Goal: Information Seeking & Learning: Check status

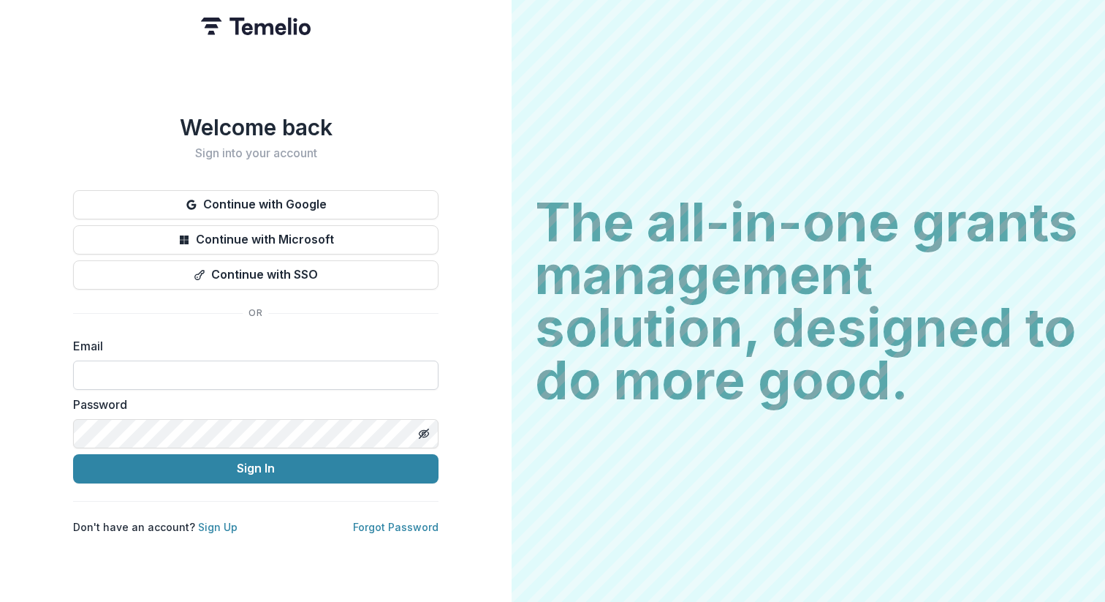
click at [185, 368] on input at bounding box center [255, 374] width 365 height 29
drag, startPoint x: 233, startPoint y: 362, endPoint x: 49, endPoint y: 362, distance: 184.2
click at [49, 362] on div "**********" at bounding box center [256, 301] width 512 height 602
type input "**********"
click at [216, 466] on button "Sign In" at bounding box center [255, 468] width 365 height 29
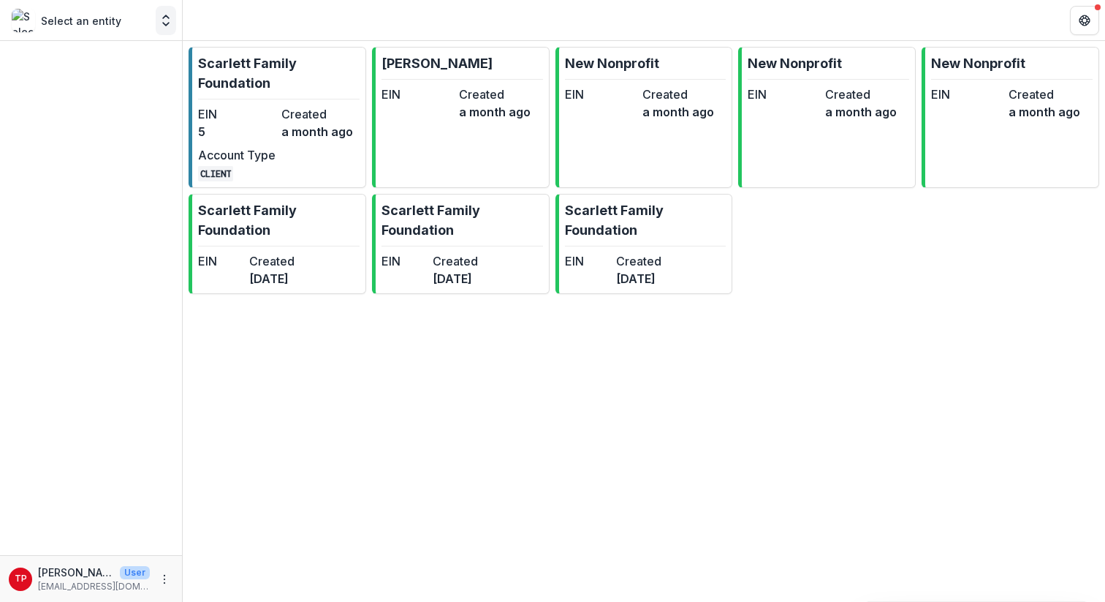
click at [169, 21] on icon "Open entity switcher" at bounding box center [166, 20] width 15 height 15
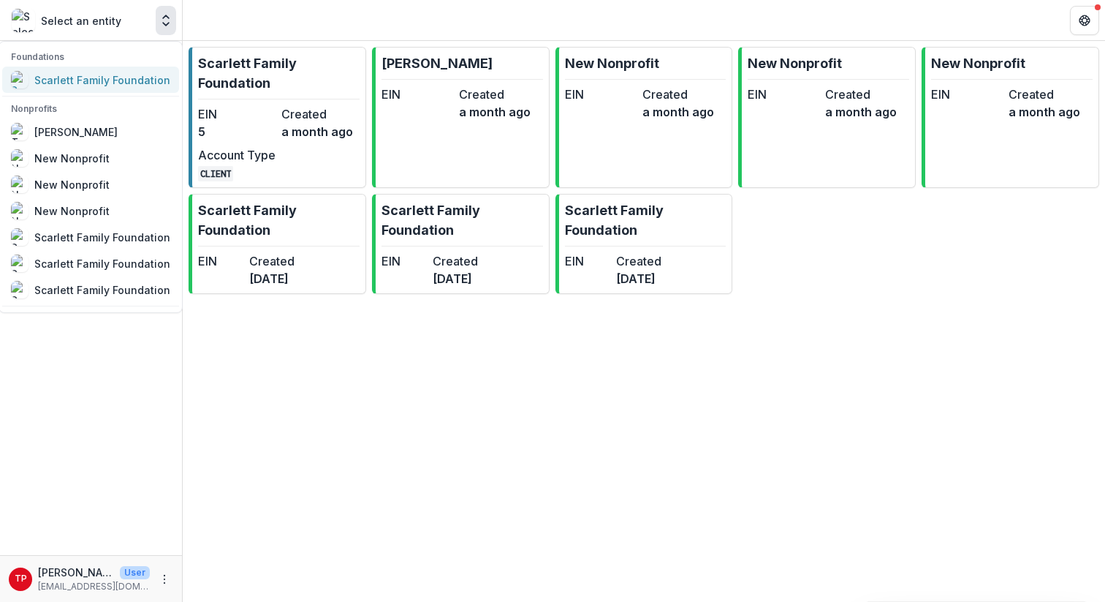
click at [58, 80] on div "Scarlett Family Foundation" at bounding box center [102, 79] width 136 height 15
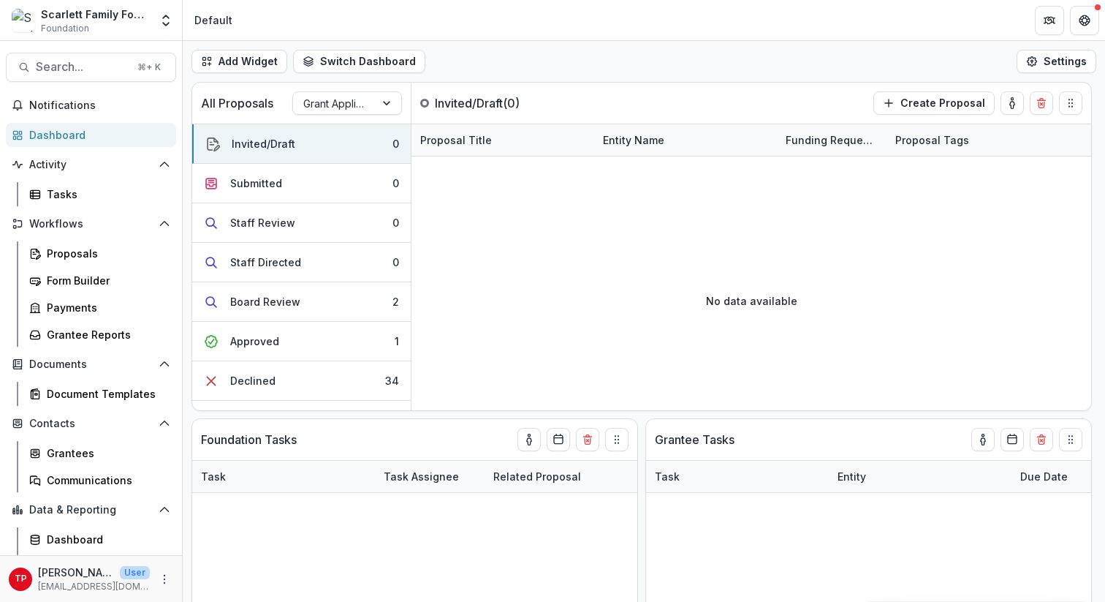
drag, startPoint x: 58, startPoint y: 94, endPoint x: 0, endPoint y: -72, distance: 175.7
click at [0, 0] on html "Skip to content Scarlett Family Foundation Foundation Foundations Scarlett Fami…" at bounding box center [552, 301] width 1105 height 602
click at [65, 72] on span "Search..." at bounding box center [82, 67] width 93 height 14
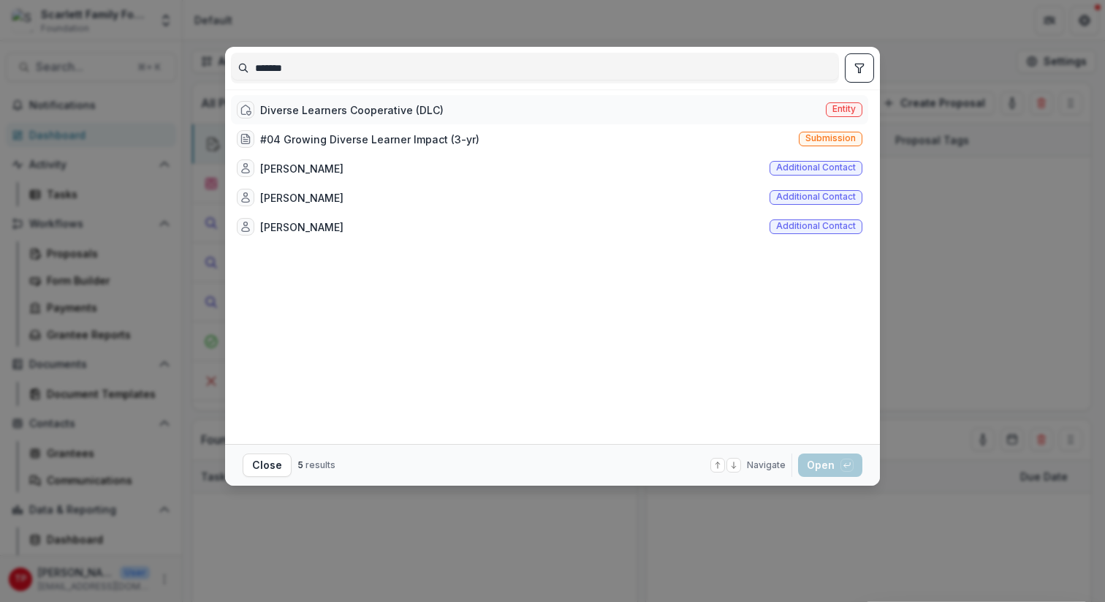
type input "*******"
click at [355, 107] on div "Diverse Learners Cooperative (DLC)" at bounding box center [351, 109] width 183 height 15
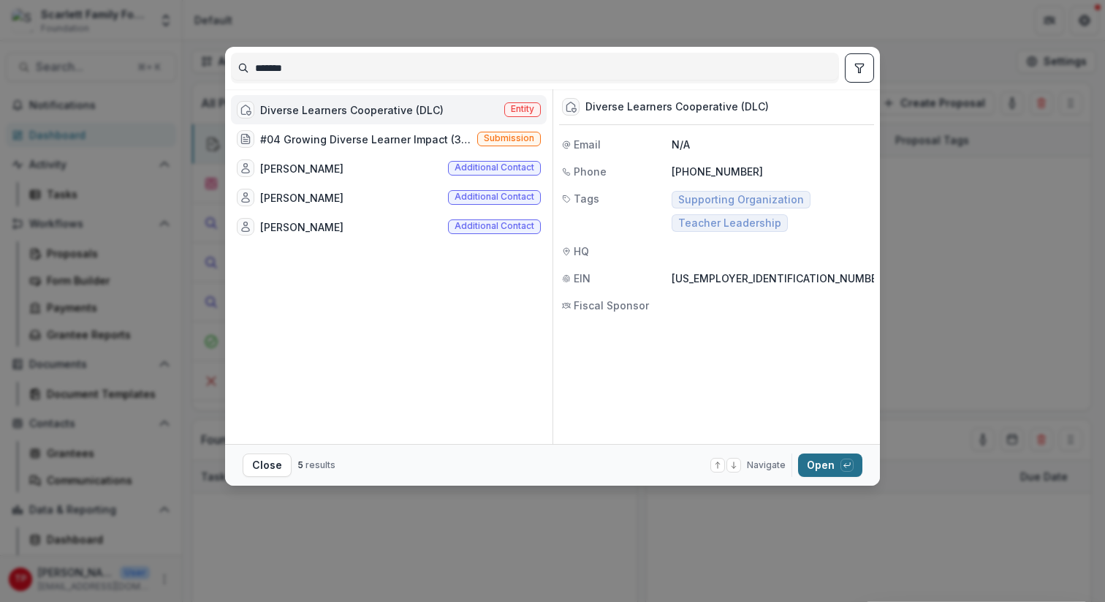
click at [822, 466] on button "Open with enter key" at bounding box center [830, 464] width 64 height 23
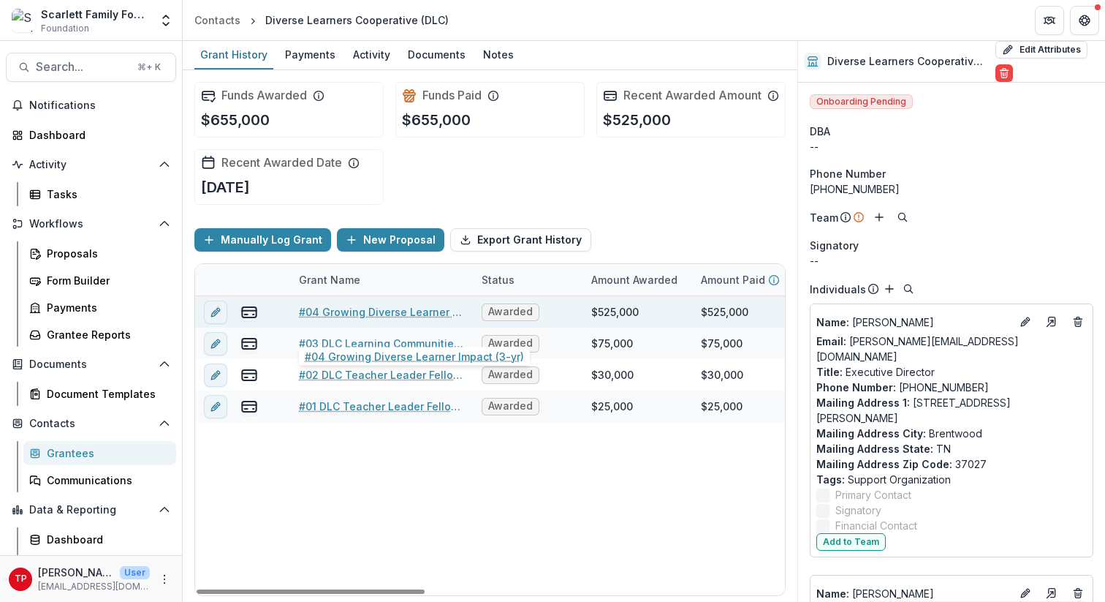
click at [387, 319] on link "#04 Growing Diverse Learner Impact (3-yr)" at bounding box center [381, 311] width 165 height 15
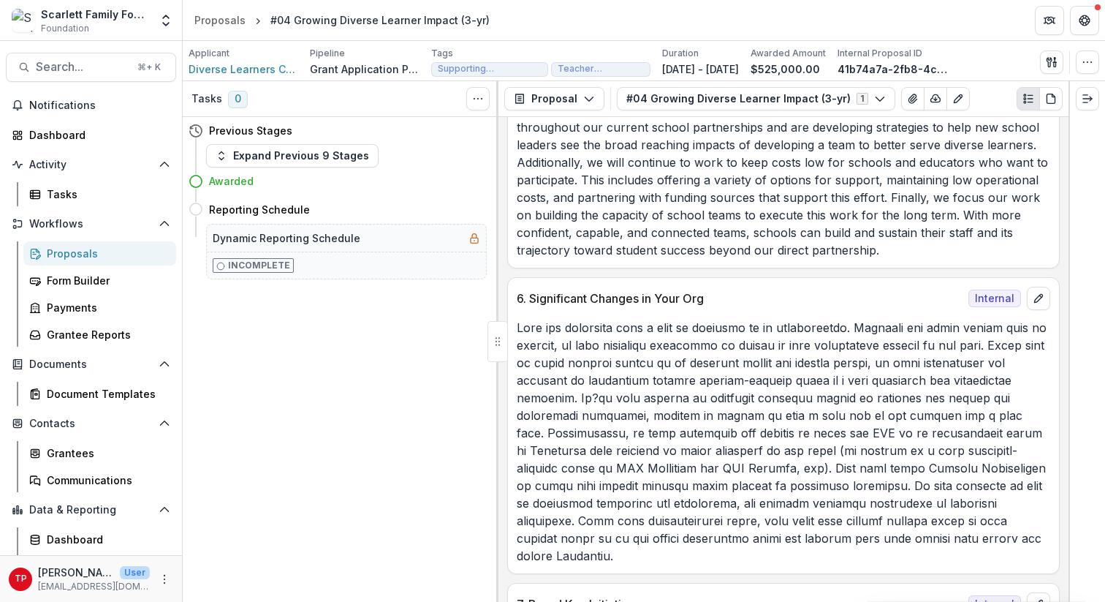
scroll to position [8673, 0]
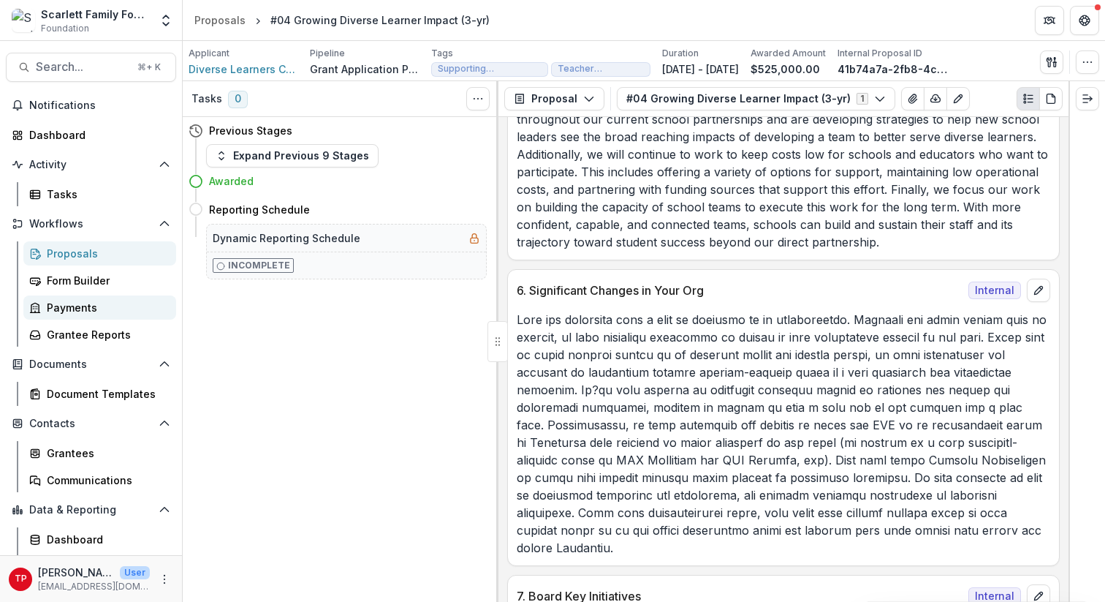
click at [70, 311] on div "Payments" at bounding box center [106, 307] width 118 height 15
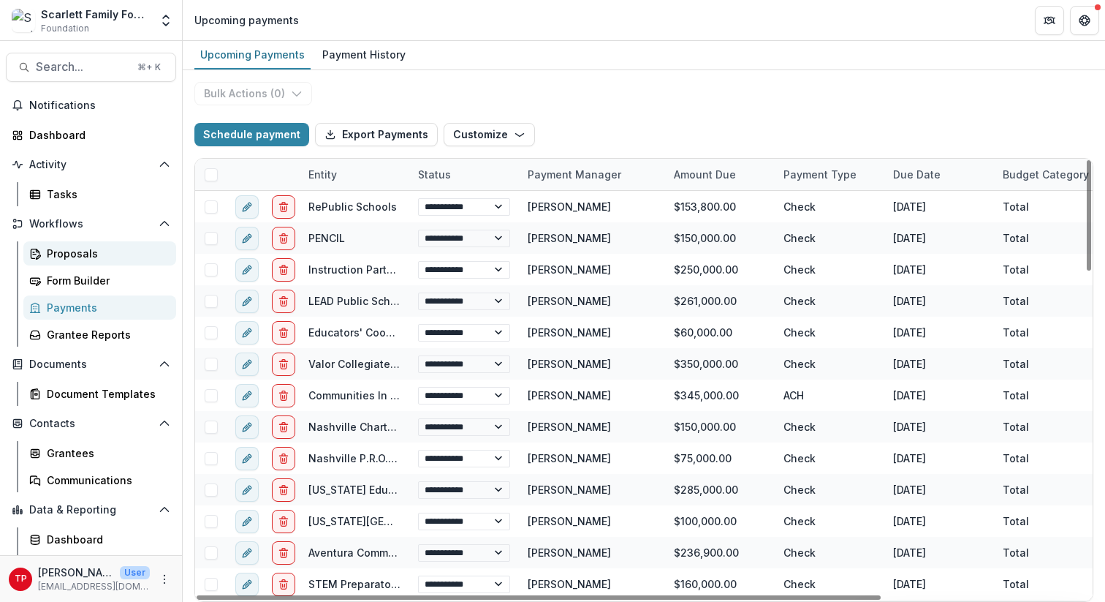
click at [72, 254] on div "Proposals" at bounding box center [106, 253] width 118 height 15
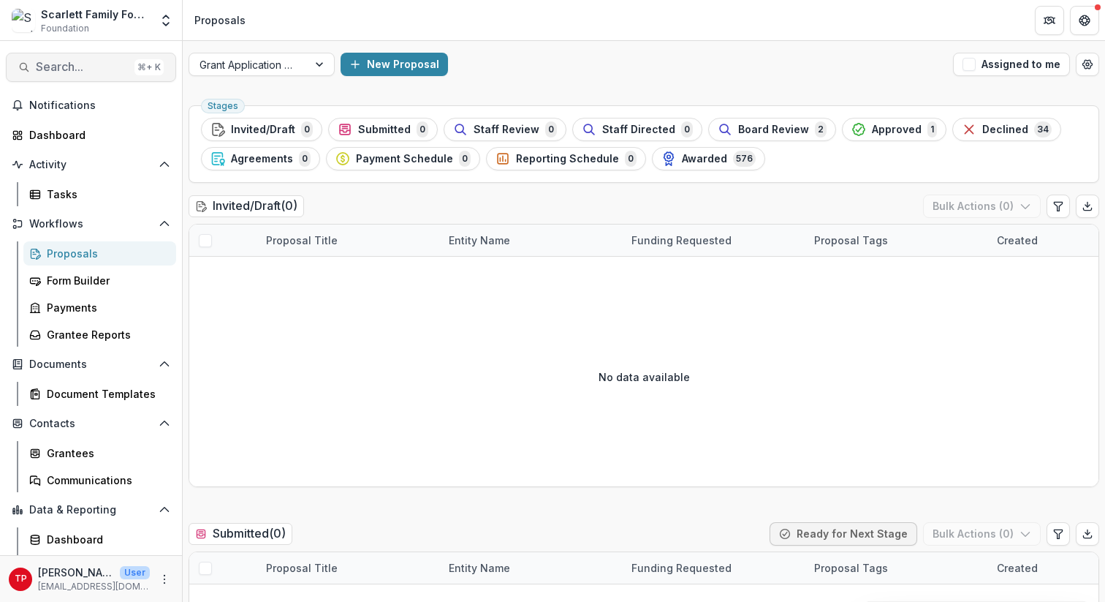
click at [67, 66] on span "Search..." at bounding box center [82, 67] width 93 height 14
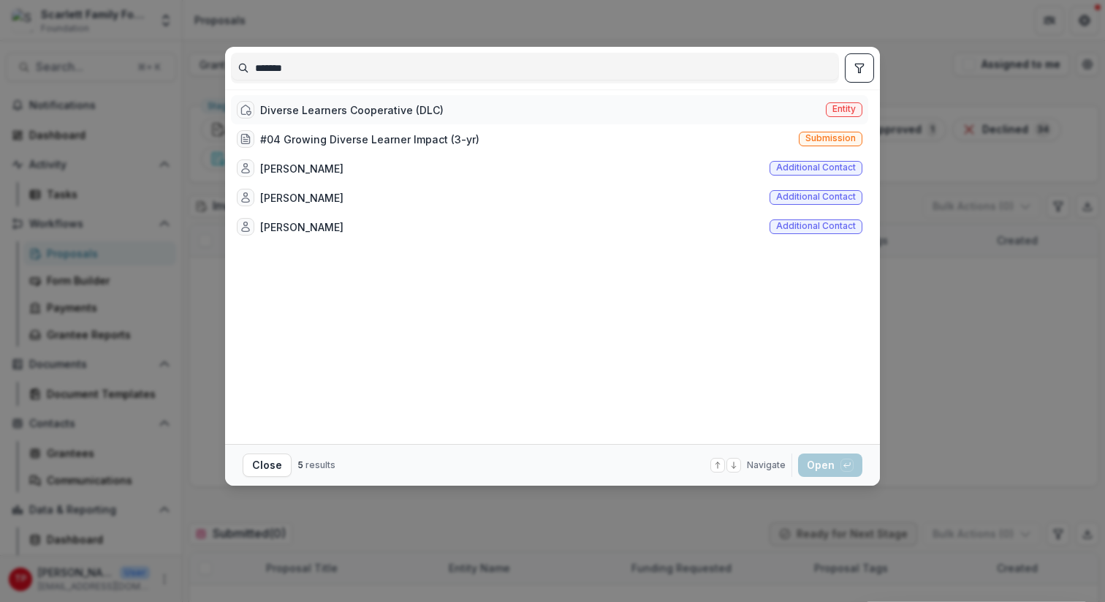
type input "*******"
click at [280, 114] on div "Diverse Learners Cooperative (DLC)" at bounding box center [351, 109] width 183 height 15
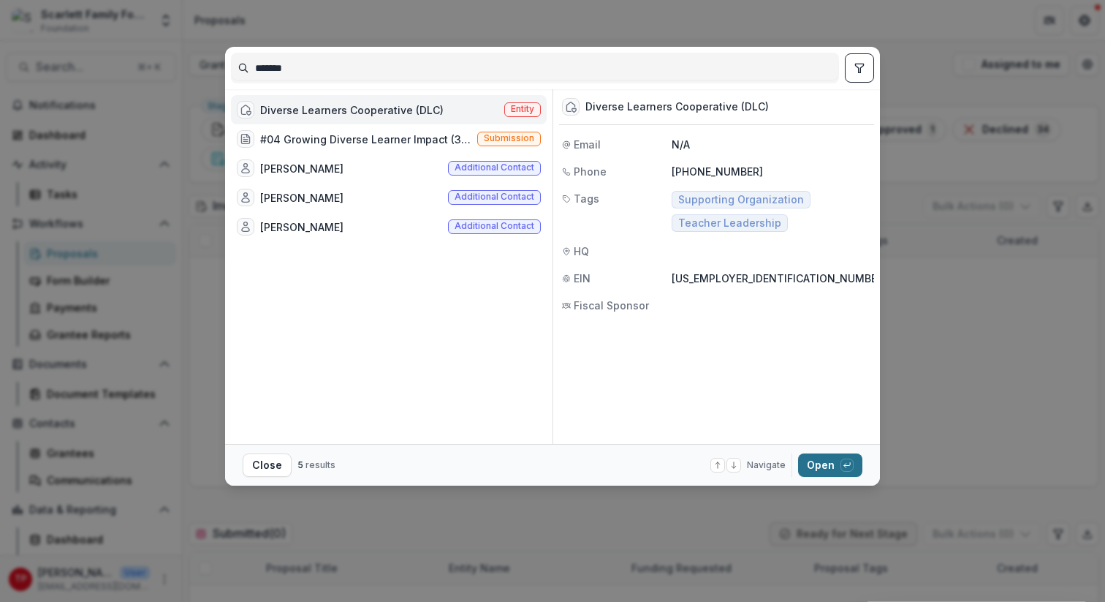
click at [821, 463] on button "Open with enter key" at bounding box center [830, 464] width 64 height 23
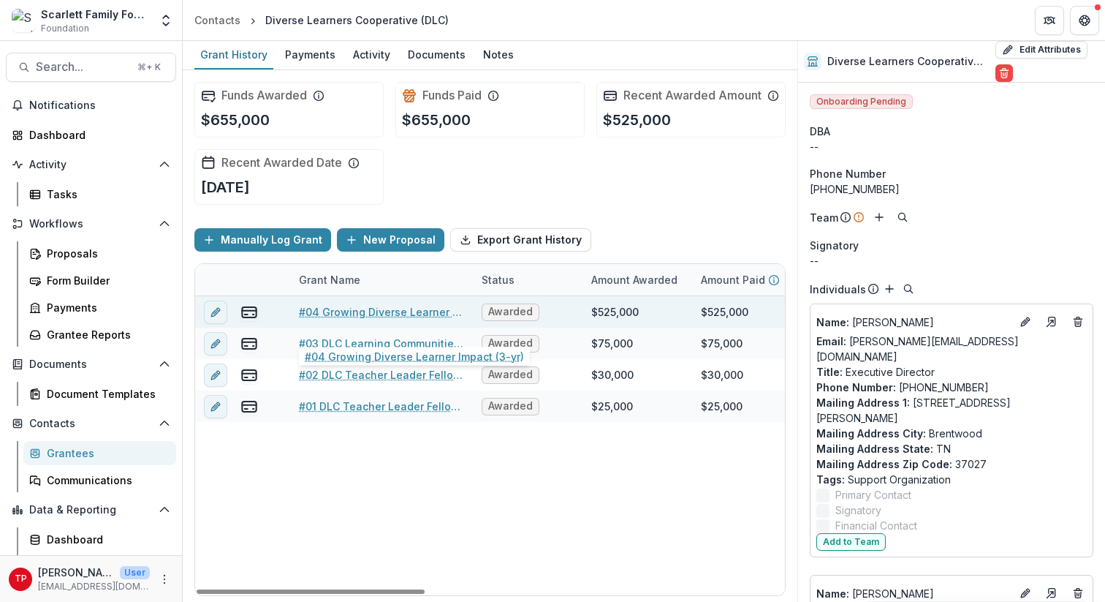
click at [376, 319] on link "#04 Growing Diverse Learner Impact (3-yr)" at bounding box center [381, 311] width 165 height 15
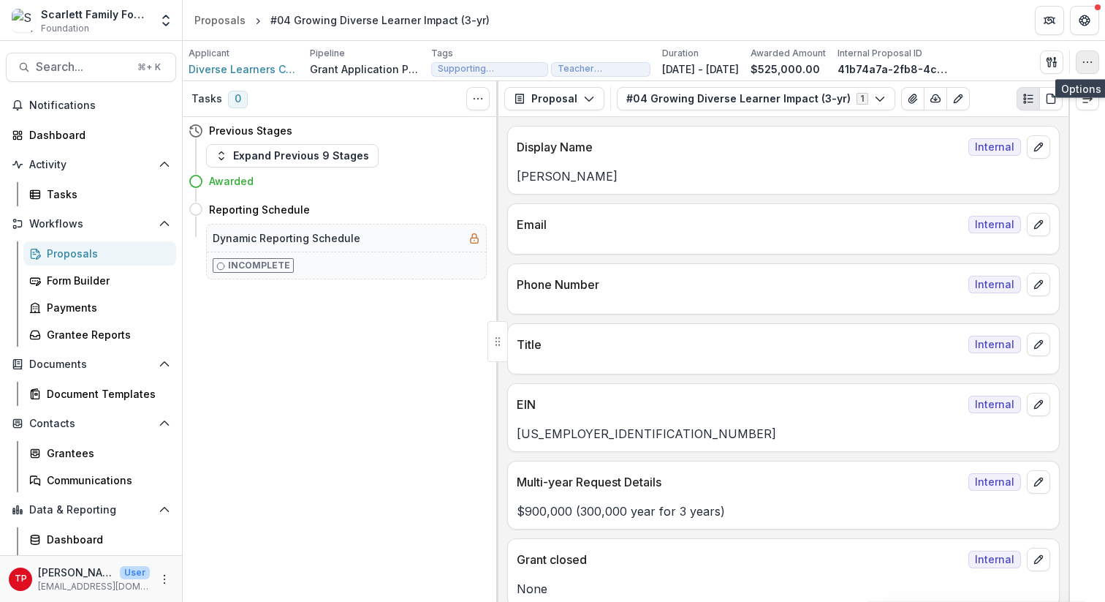
click at [1092, 61] on icon "button" at bounding box center [1088, 62] width 12 height 12
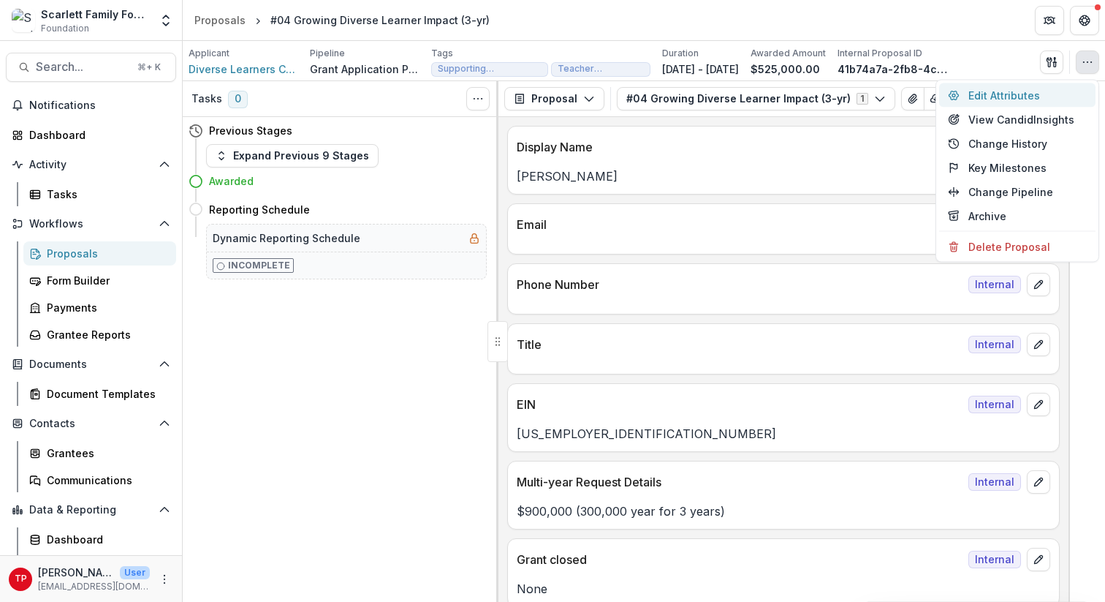
click at [995, 96] on button "Edit Attributes" at bounding box center [1017, 95] width 156 height 24
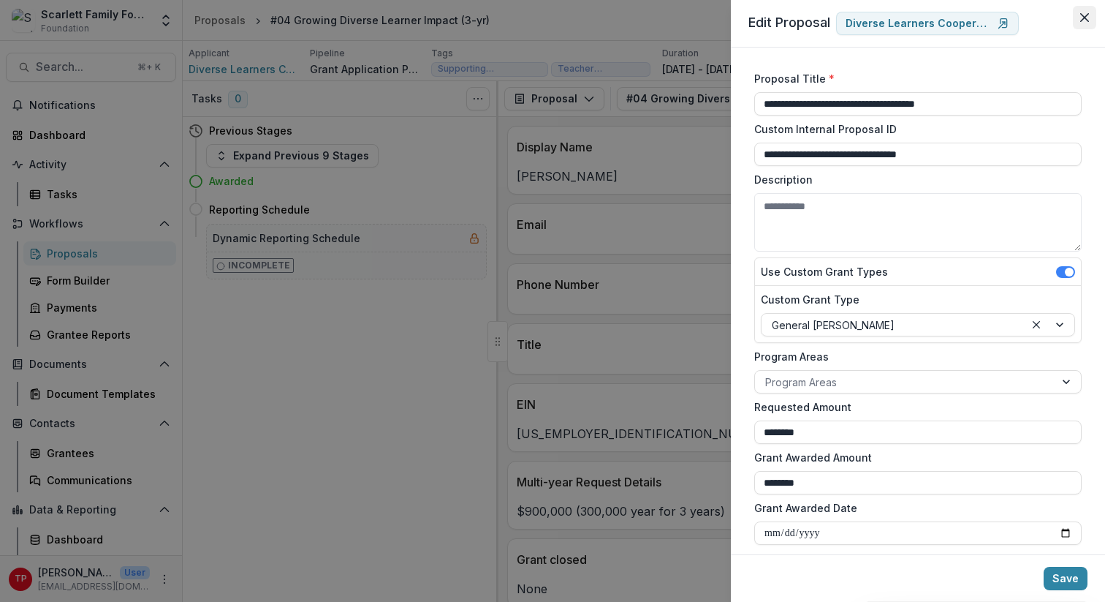
click at [1085, 13] on icon "Close" at bounding box center [1084, 17] width 9 height 9
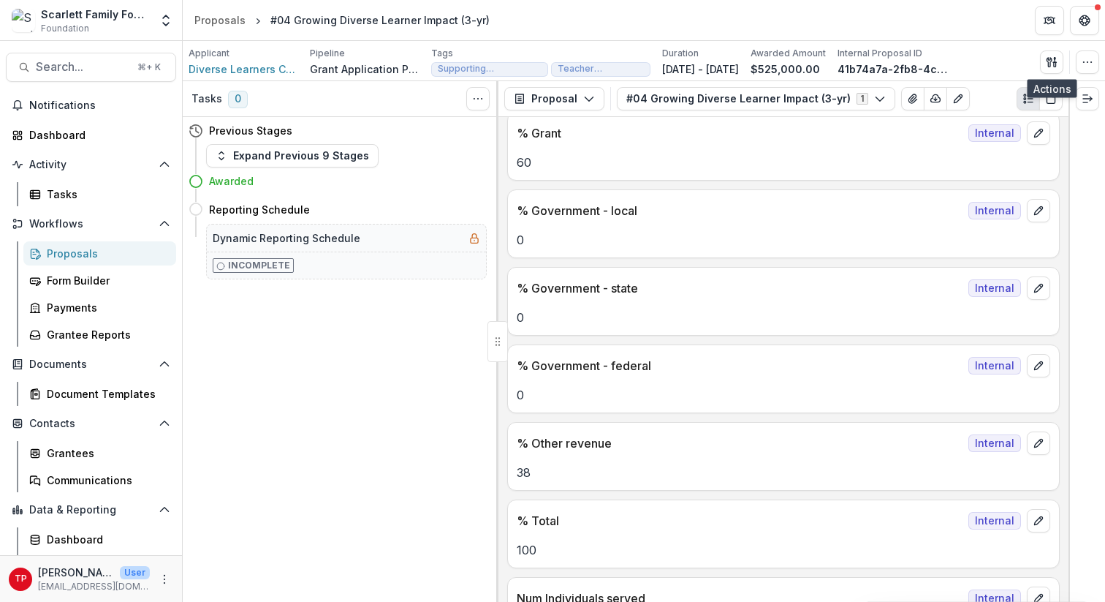
scroll to position [9660, 0]
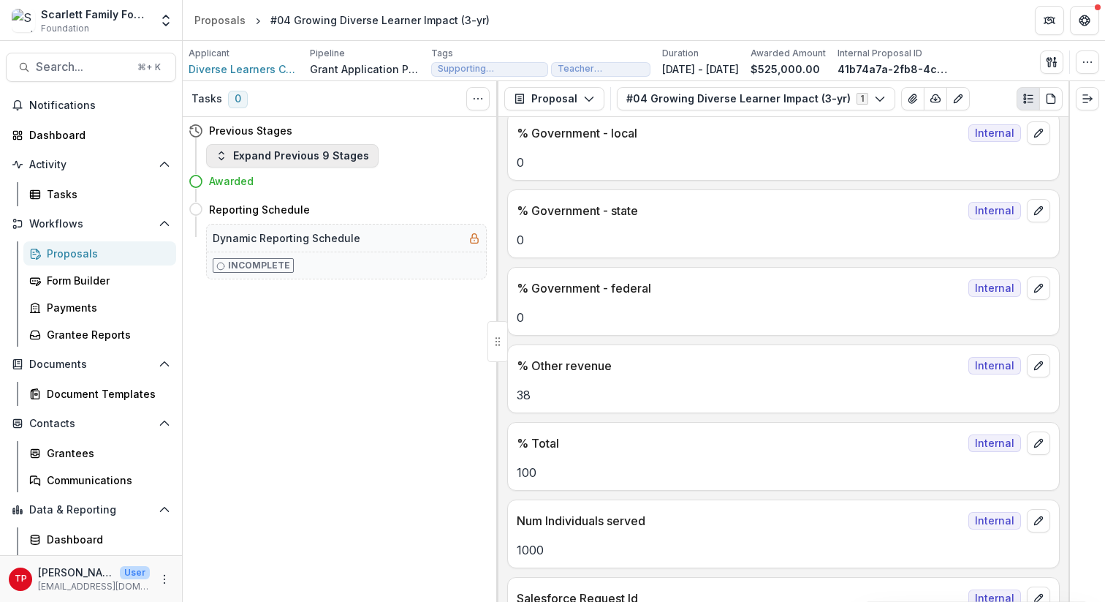
click at [222, 162] on button "Expand Previous 9 Stages" at bounding box center [292, 155] width 172 height 23
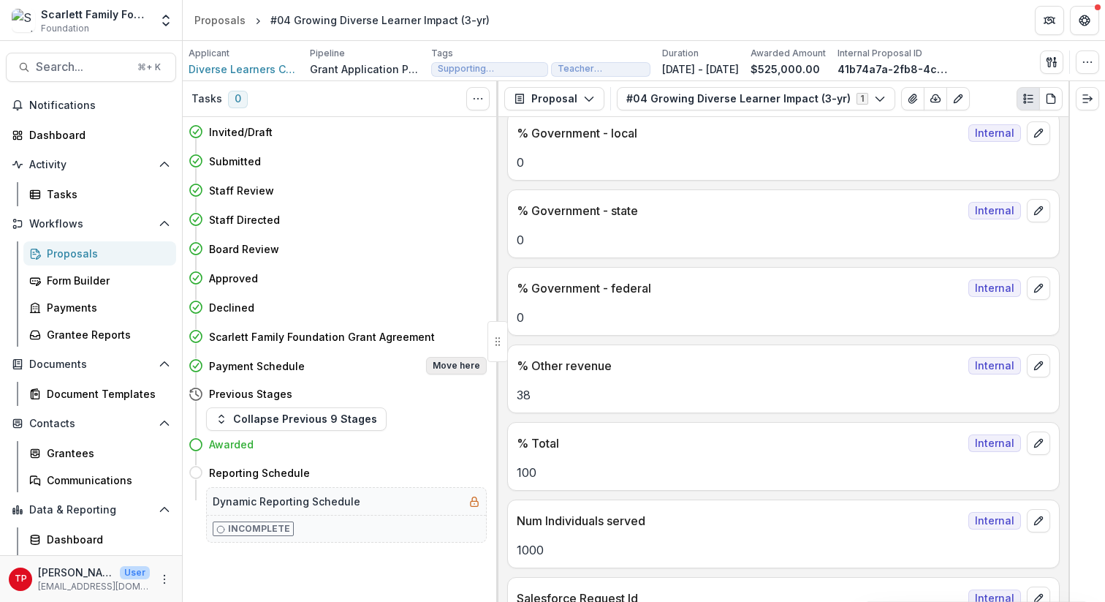
click at [451, 364] on button "Move here" at bounding box center [456, 366] width 61 height 18
select select "**********"
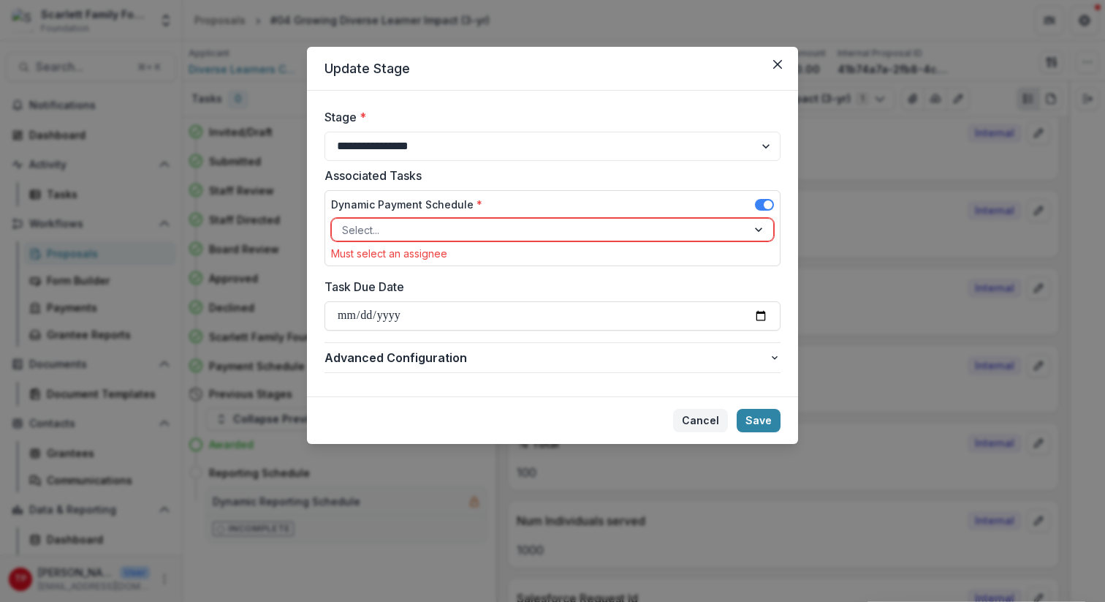
click at [701, 420] on button "Cancel" at bounding box center [700, 420] width 55 height 23
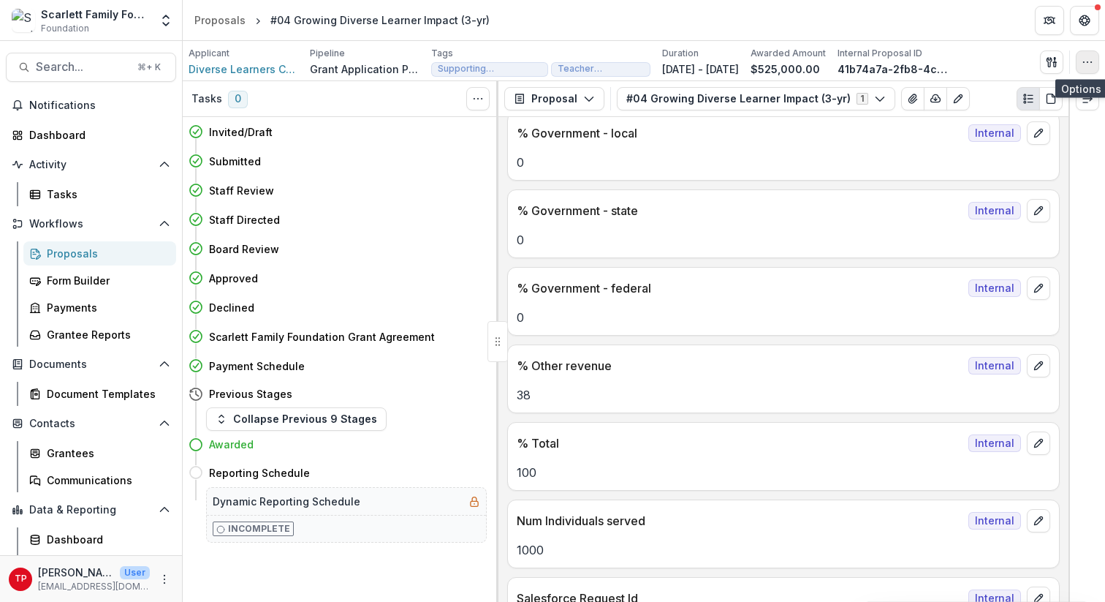
click at [1093, 60] on icon "button" at bounding box center [1088, 62] width 12 height 12
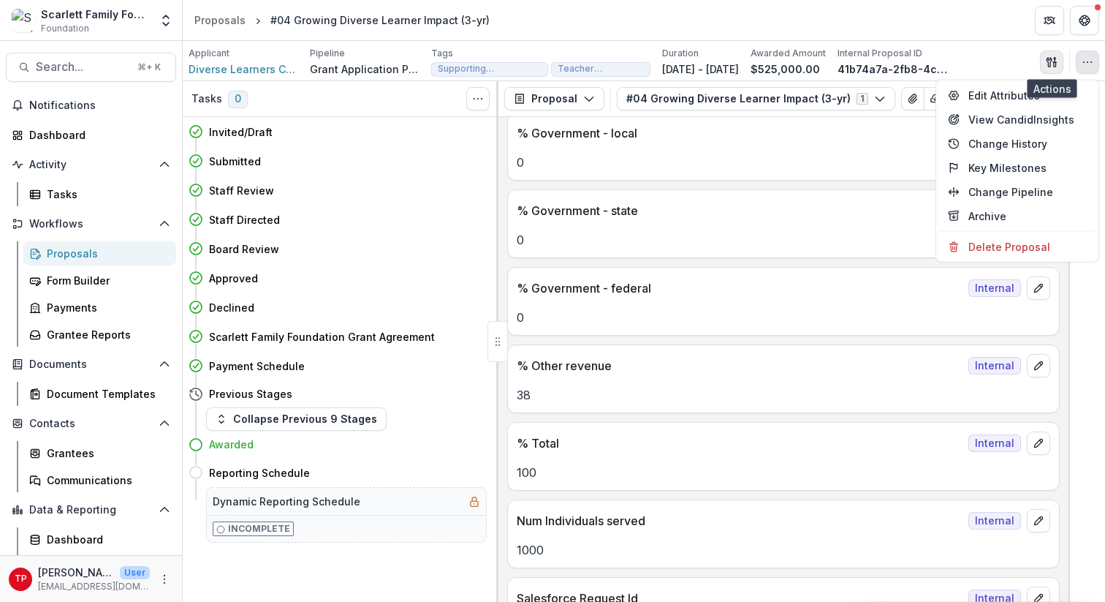
click at [1052, 58] on icon "button" at bounding box center [1052, 62] width 12 height 12
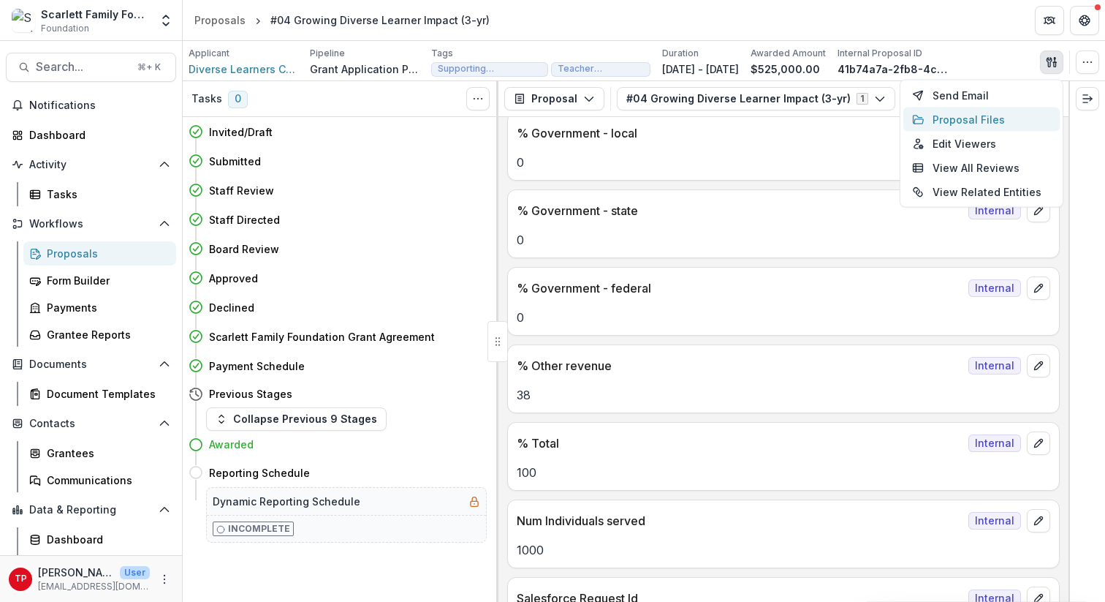
click at [980, 122] on button "Proposal Files" at bounding box center [981, 119] width 156 height 24
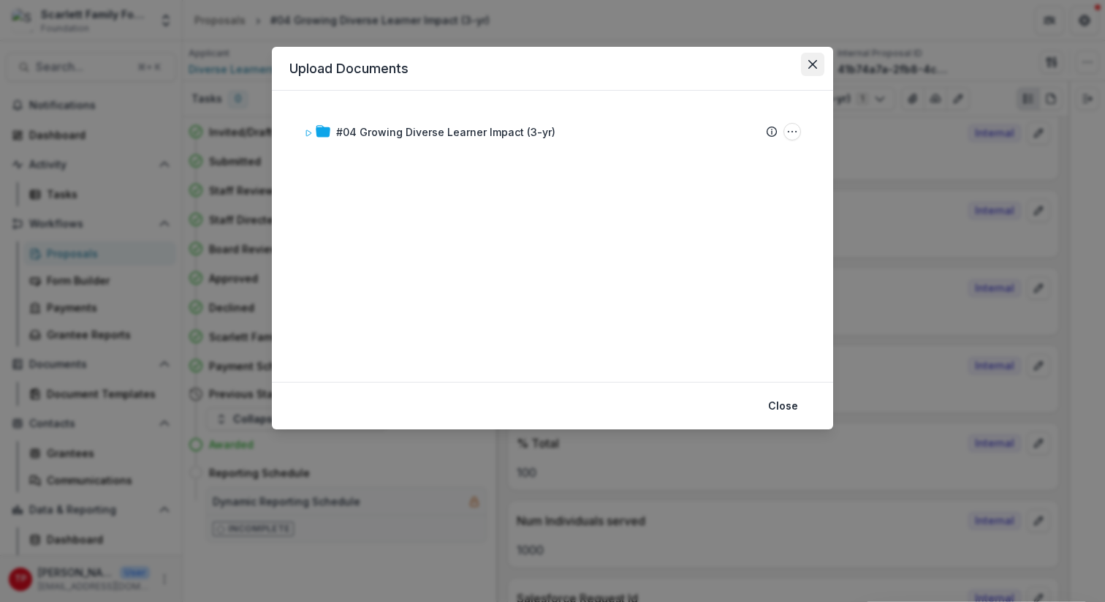
click at [813, 61] on icon "Close" at bounding box center [812, 64] width 9 height 9
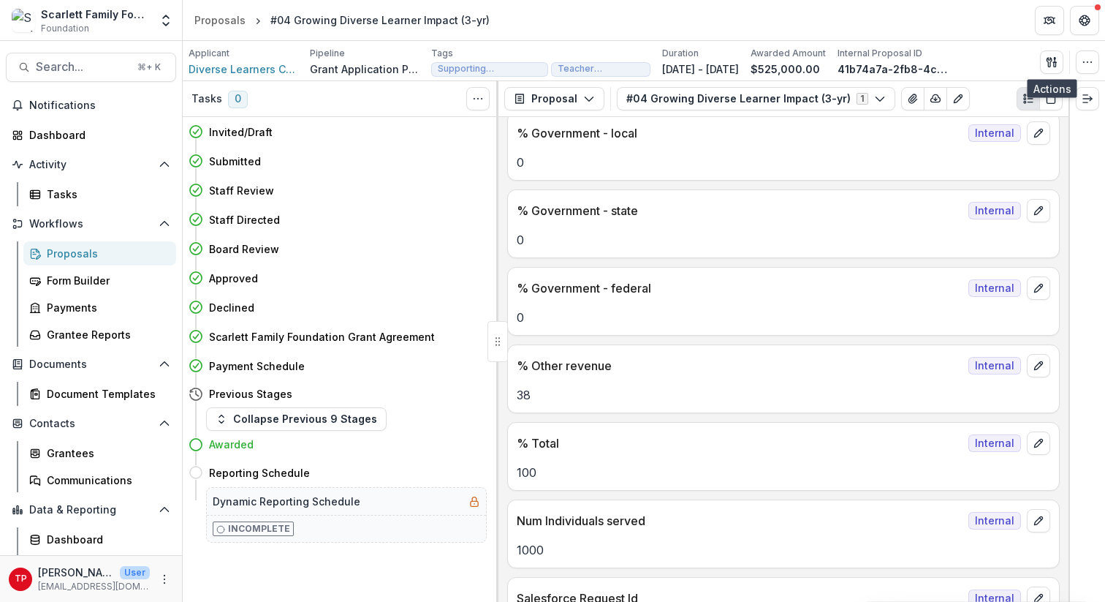
click at [1025, 99] on circle "Plaintext view" at bounding box center [1025, 99] width 2 height 2
click at [1050, 102] on icon "PDF view" at bounding box center [1051, 99] width 12 height 12
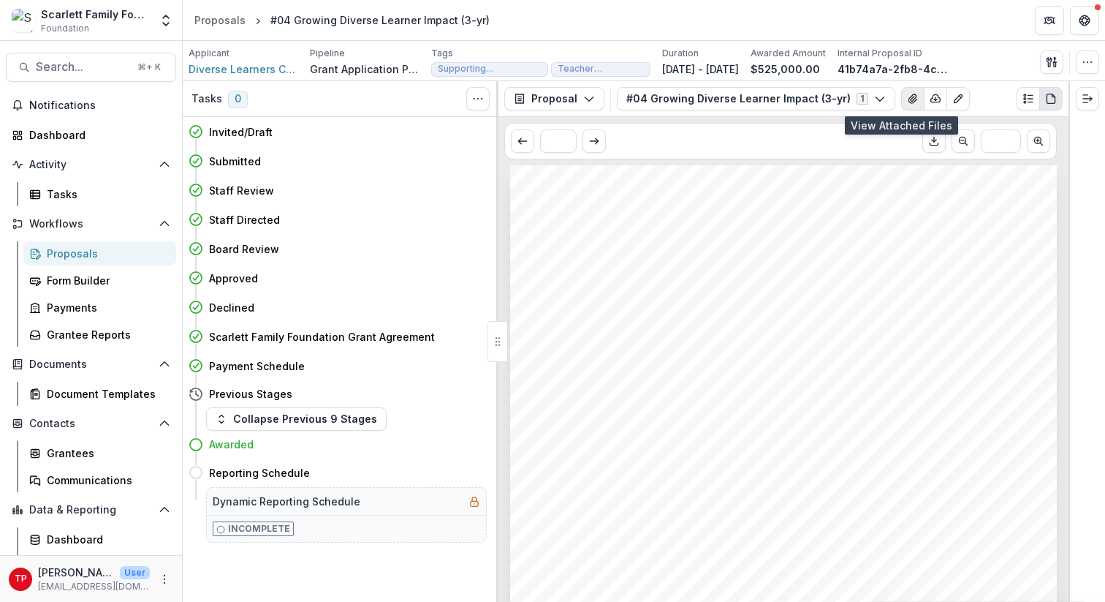
click at [907, 97] on icon "View Attached Files" at bounding box center [913, 99] width 12 height 12
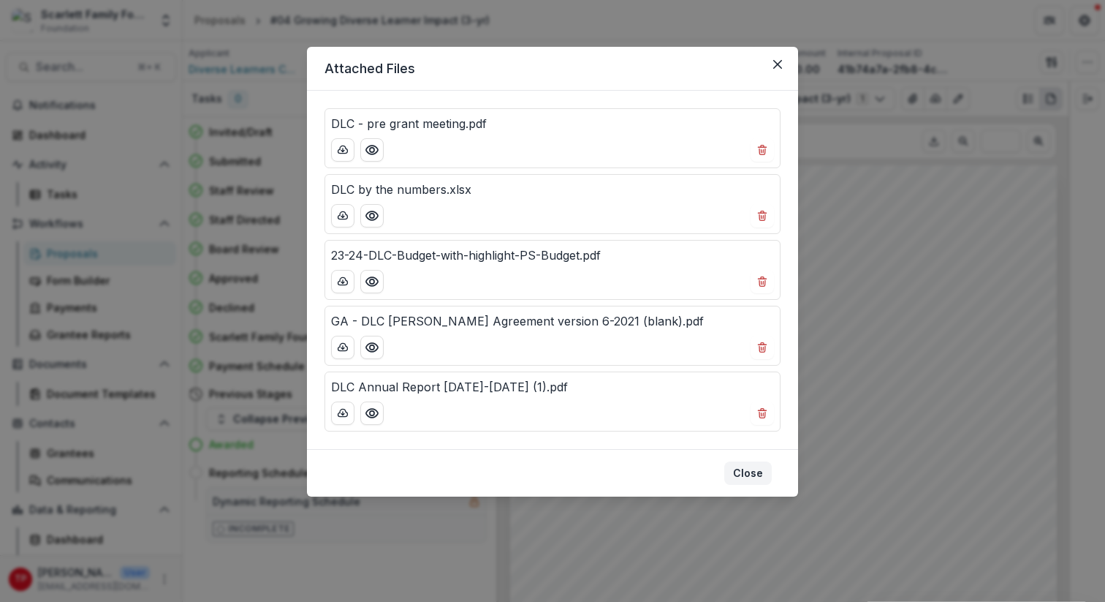
click at [740, 468] on button "Close" at bounding box center [748, 472] width 48 height 23
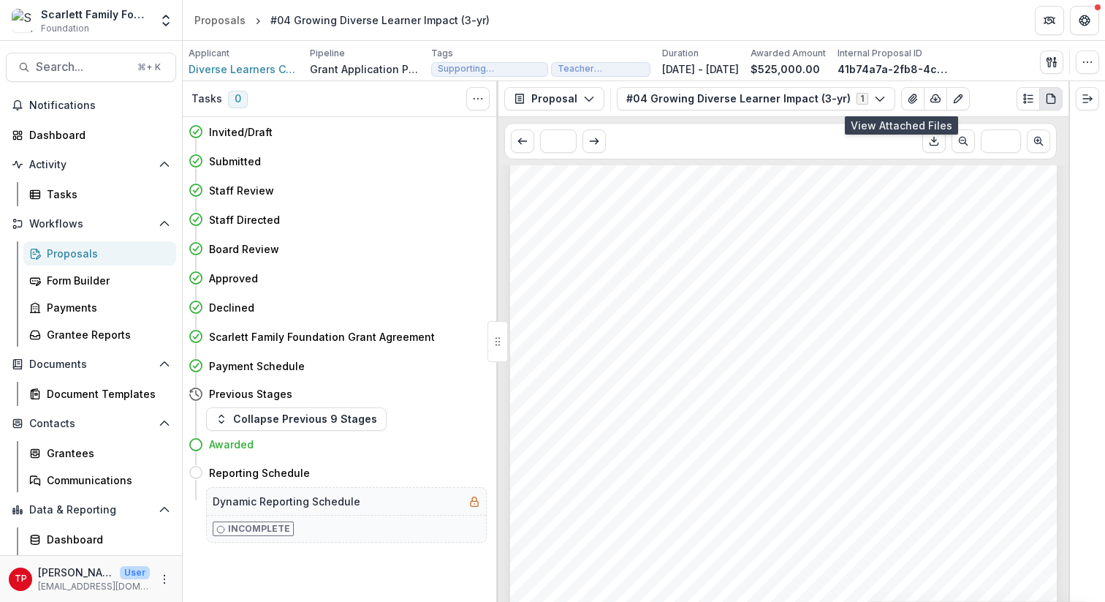
scroll to position [0, 0]
click at [987, 103] on div "#04 Growing Diverse Learner Impact (3-yr) 1 Forms (1) #04 Growing Diverse Learn…" at bounding box center [840, 98] width 446 height 23
click at [1088, 94] on icon "Expand right" at bounding box center [1088, 99] width 12 height 12
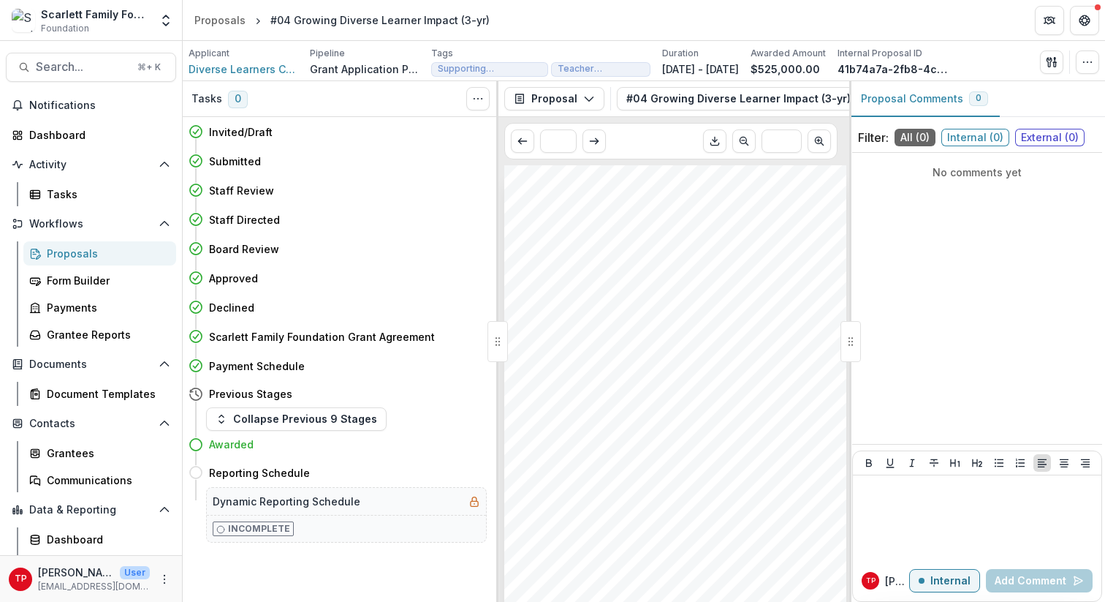
click at [852, 344] on div at bounding box center [851, 341] width 20 height 41
click at [1085, 18] on icon "Get Help" at bounding box center [1085, 16] width 4 height 3
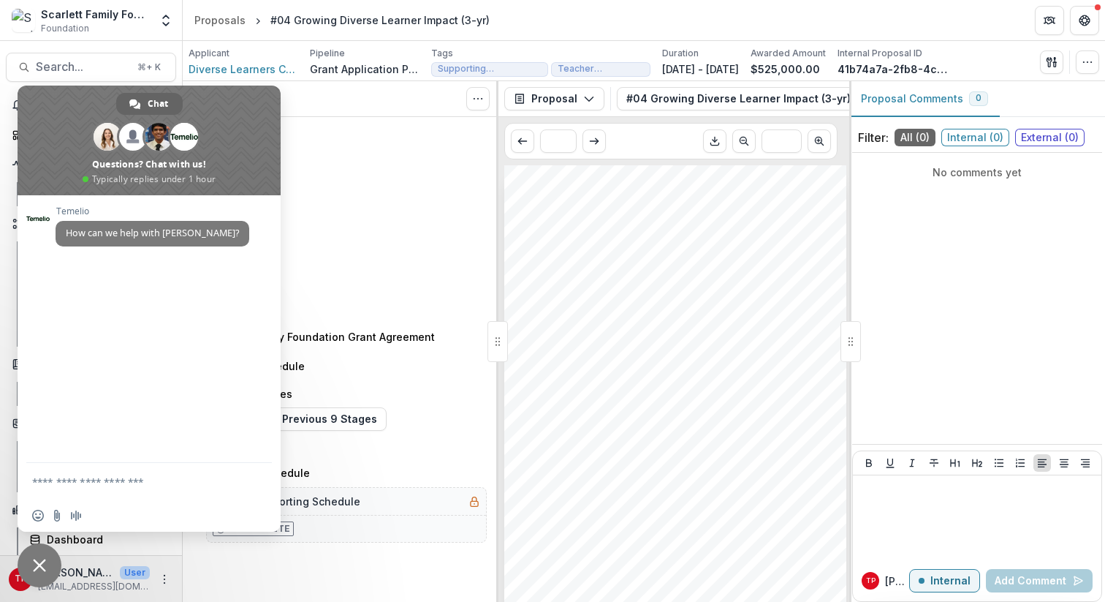
click at [243, 112] on span at bounding box center [149, 141] width 263 height 110
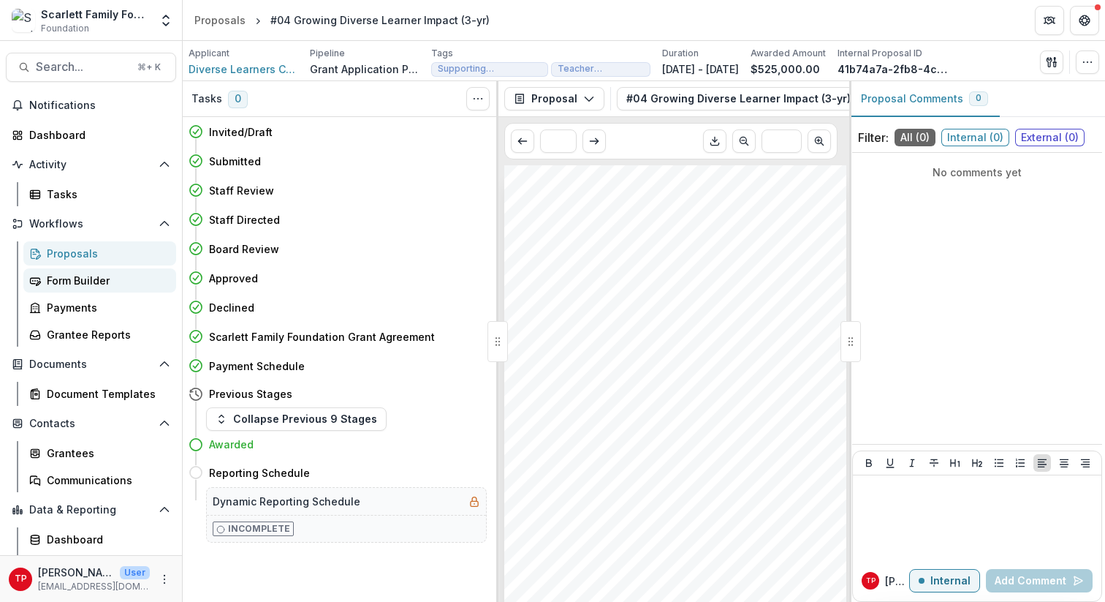
click at [78, 281] on div "Form Builder" at bounding box center [106, 280] width 118 height 15
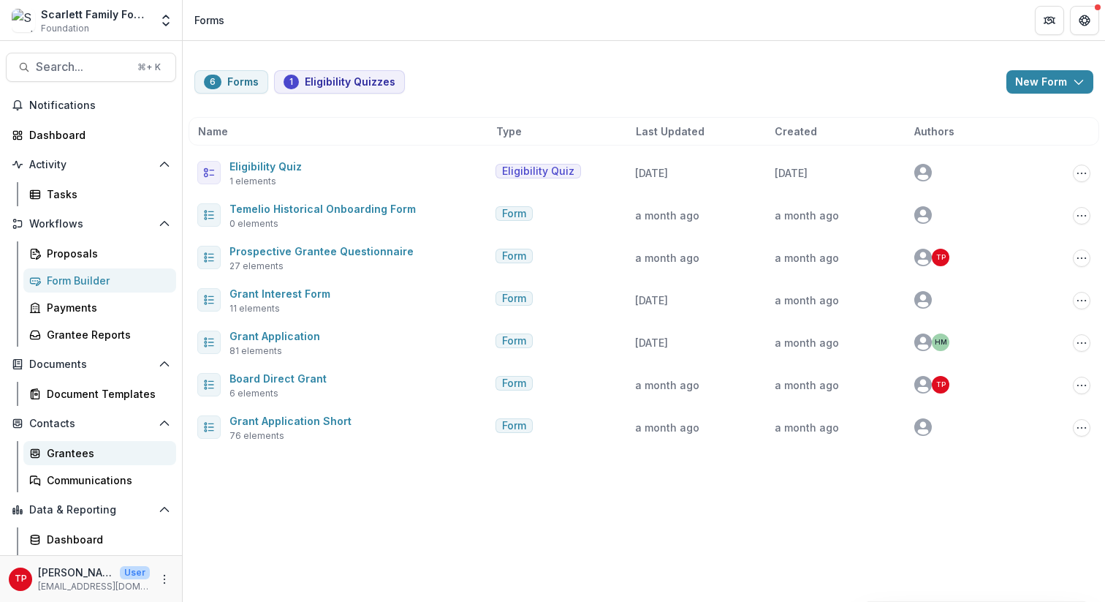
click at [70, 455] on div "Grantees" at bounding box center [106, 452] width 118 height 15
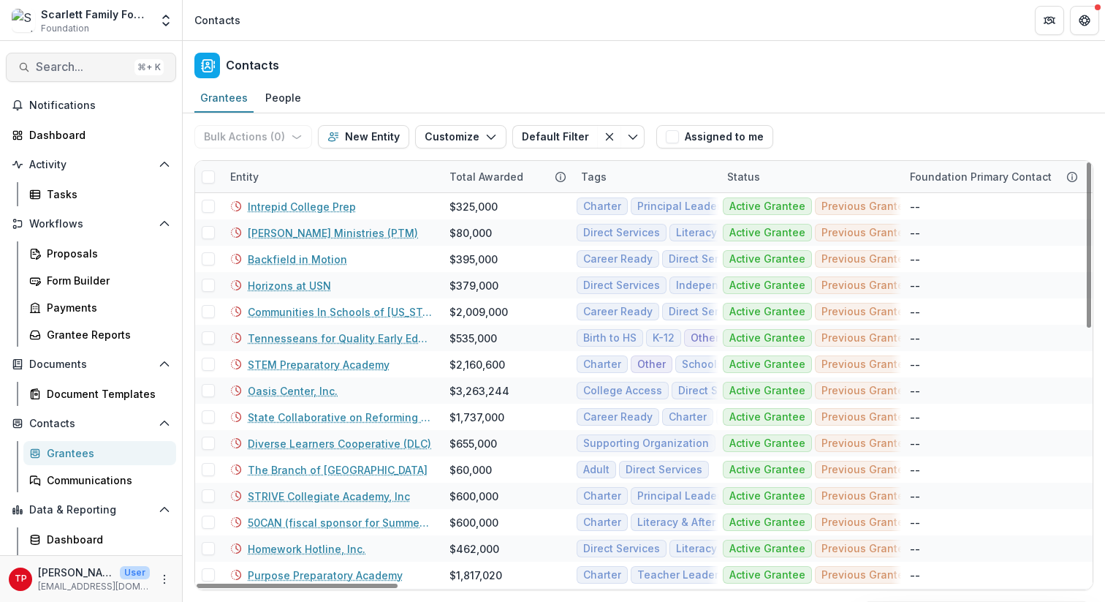
click at [92, 63] on span "Search..." at bounding box center [82, 67] width 93 height 14
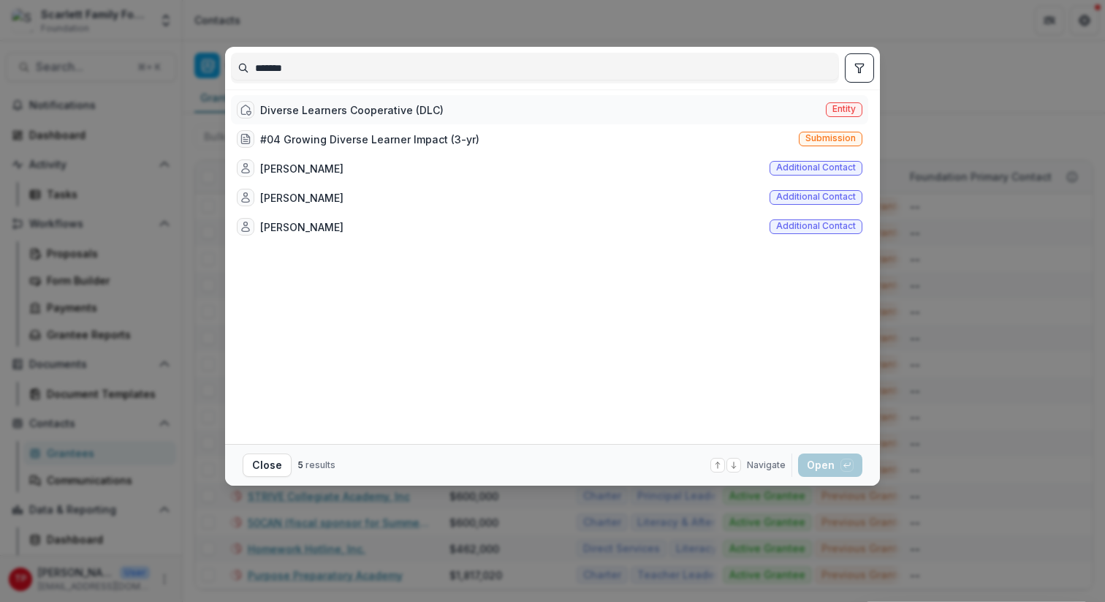
type input "*******"
click at [291, 101] on div "Diverse Learners Cooperative (DLC)" at bounding box center [340, 110] width 207 height 18
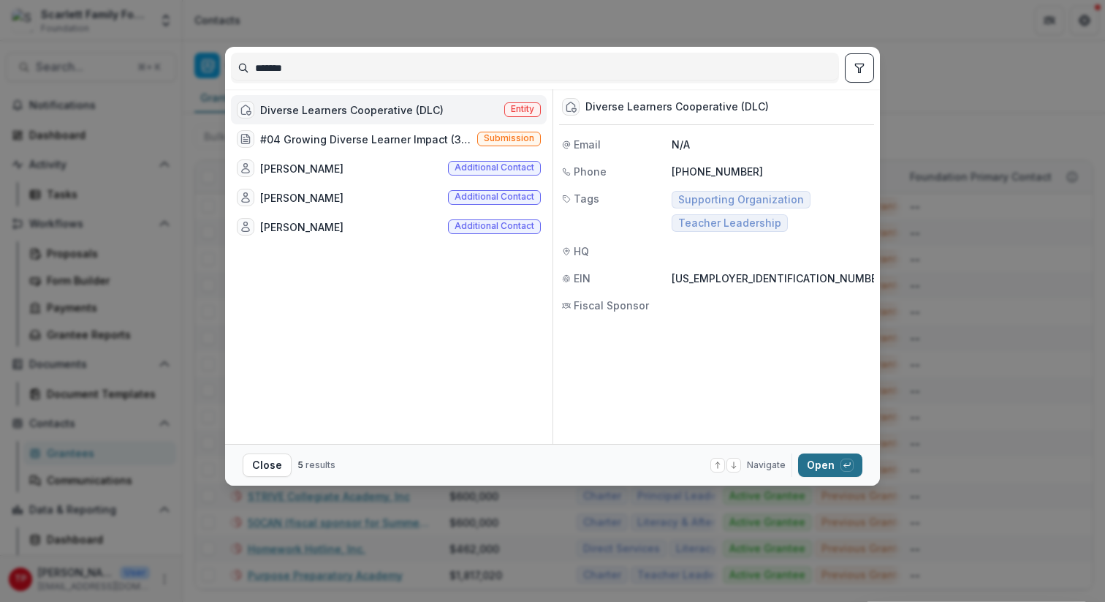
click at [824, 466] on button "Open with enter key" at bounding box center [830, 464] width 64 height 23
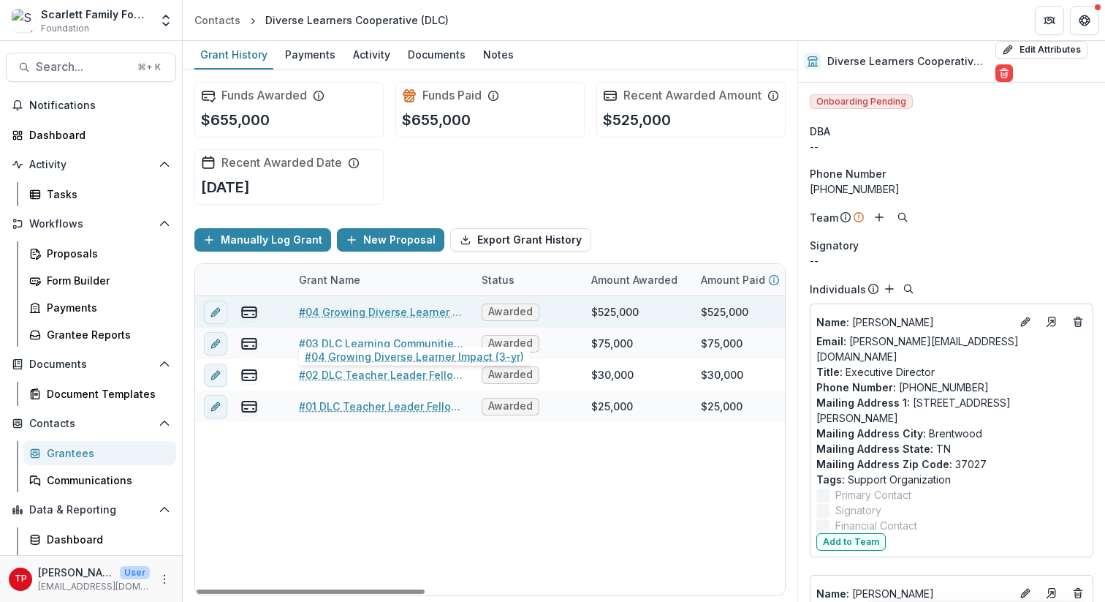
click at [364, 319] on link "#04 Growing Diverse Learner Impact (3-yr)" at bounding box center [381, 311] width 165 height 15
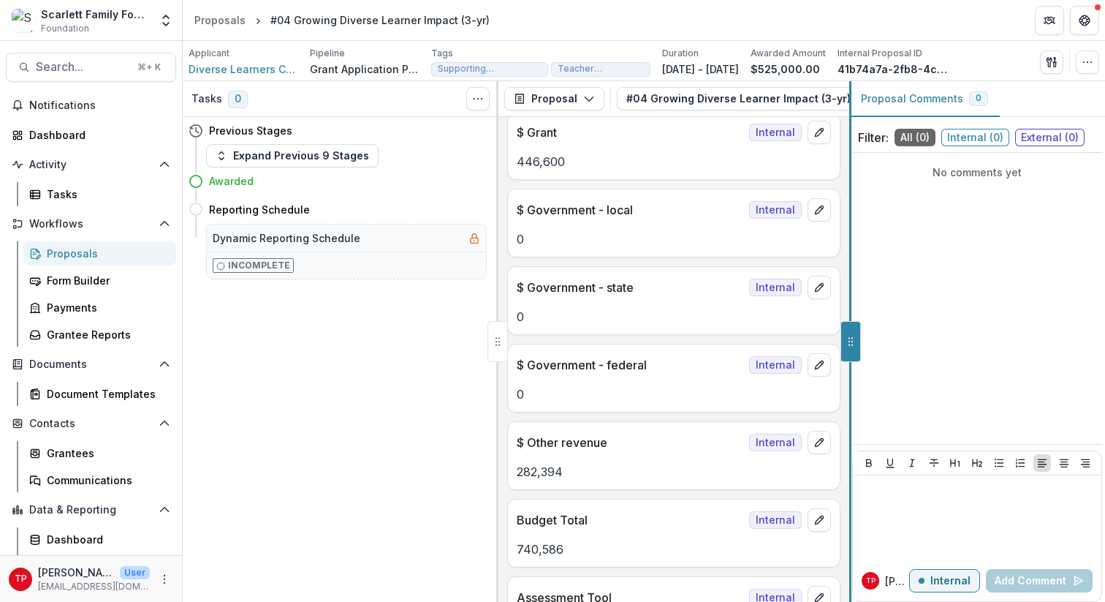
scroll to position [5274, 0]
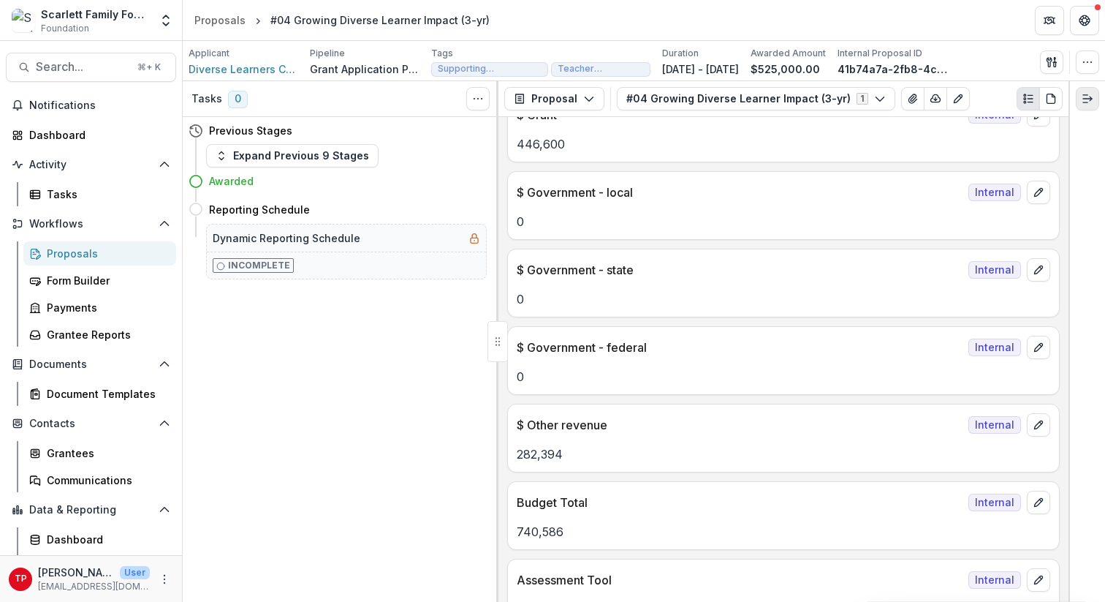
click at [1089, 96] on icon "Expand right" at bounding box center [1088, 99] width 12 height 12
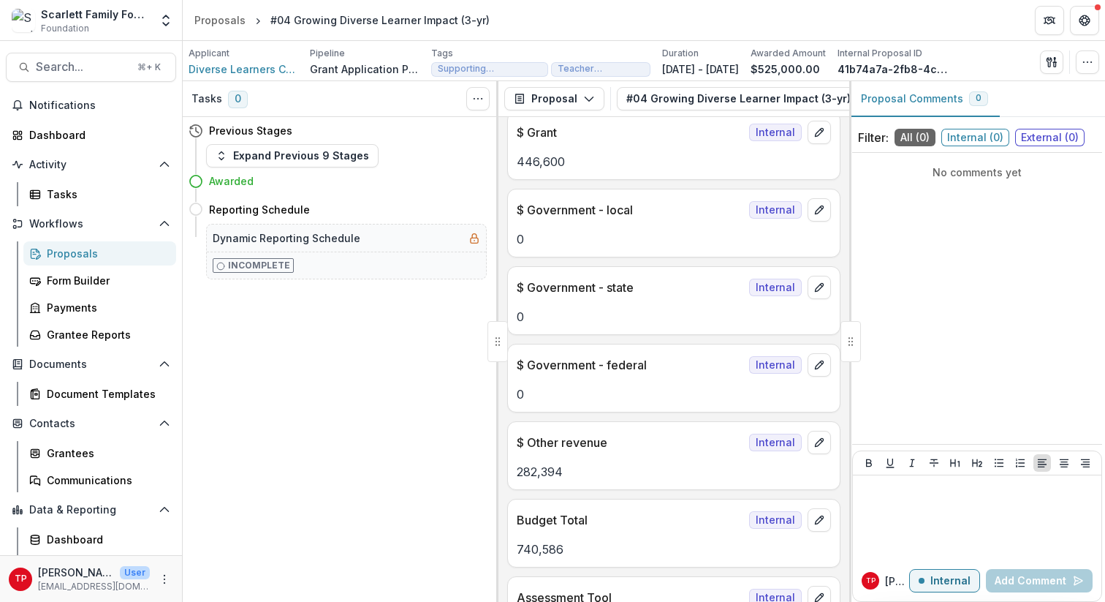
click at [850, 339] on div at bounding box center [851, 341] width 20 height 41
click at [588, 98] on polyline "button" at bounding box center [589, 99] width 8 height 4
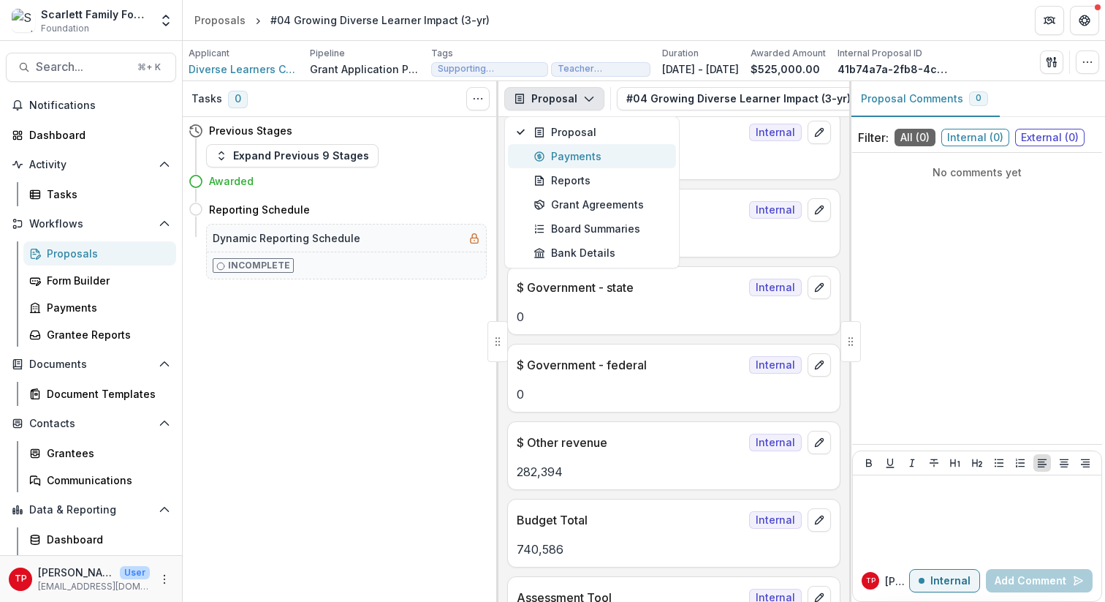
click at [584, 156] on div "Payments" at bounding box center [601, 155] width 134 height 15
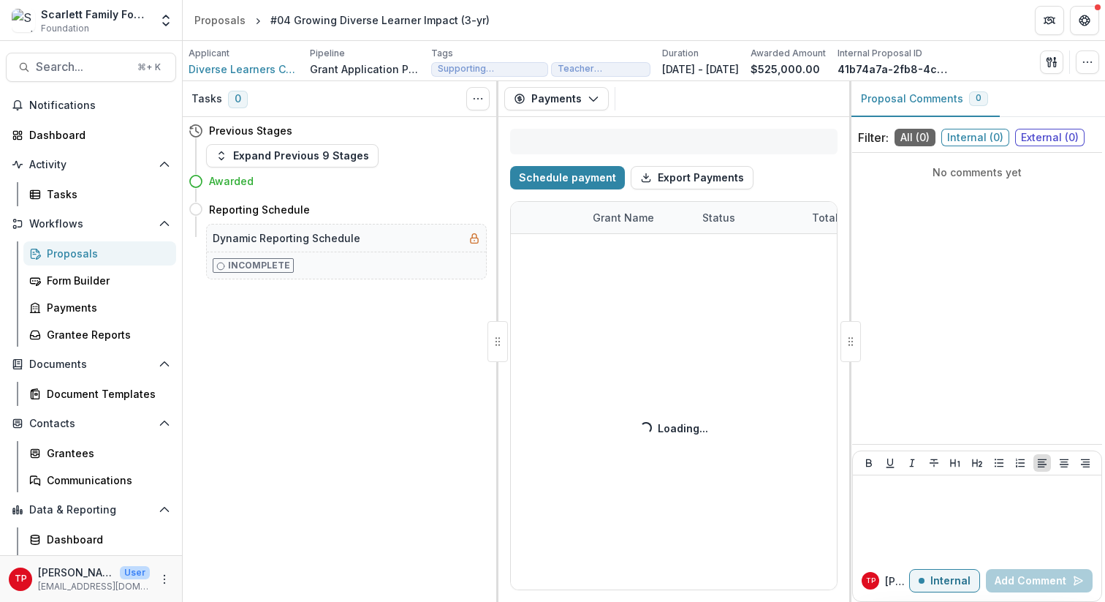
select select "****"
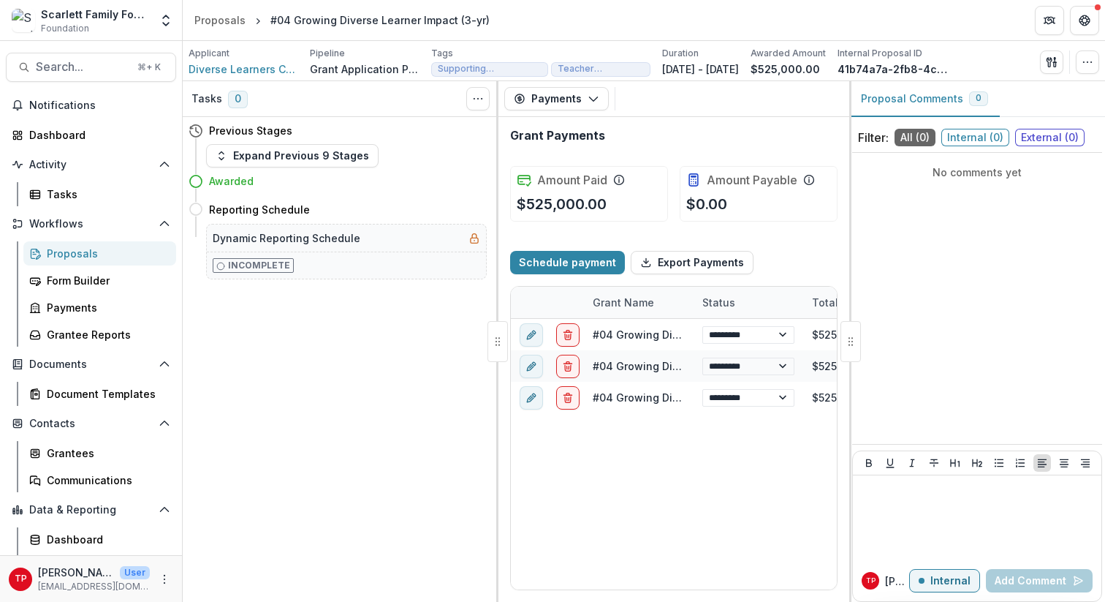
select select "****"
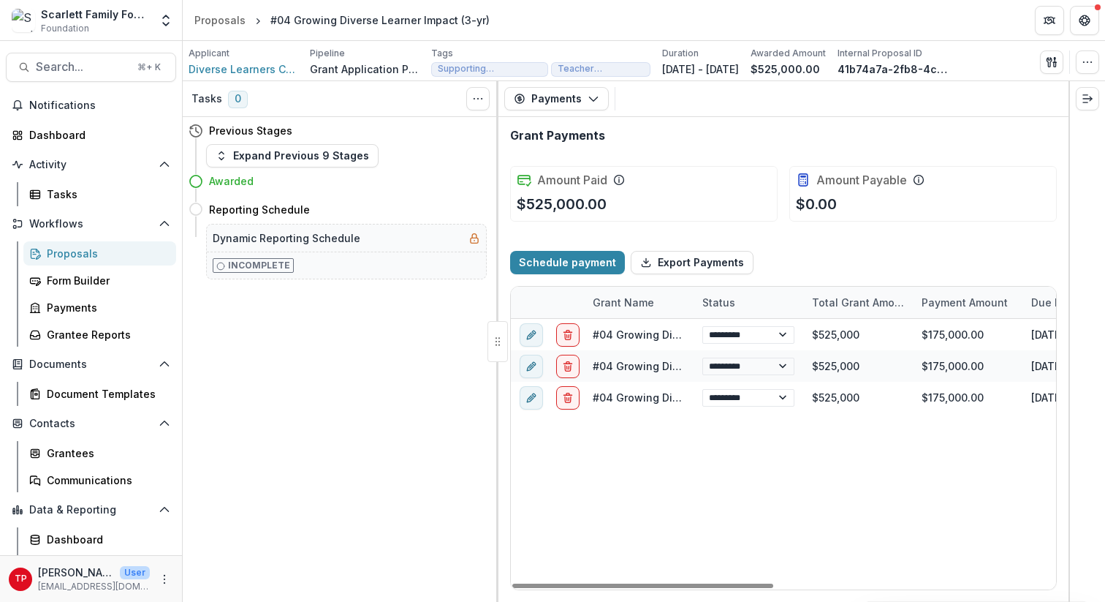
click at [870, 459] on div "**********" at bounding box center [1077, 454] width 1133 height 270
click at [593, 97] on icon "button" at bounding box center [594, 99] width 12 height 12
select select "****"
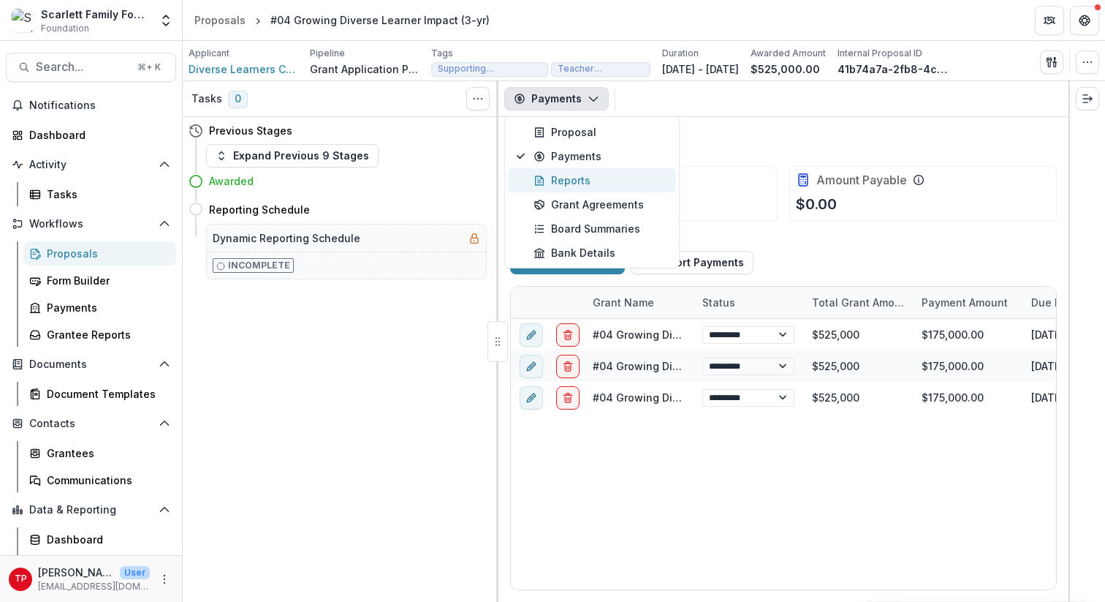
click at [575, 178] on div "Reports" at bounding box center [601, 179] width 134 height 15
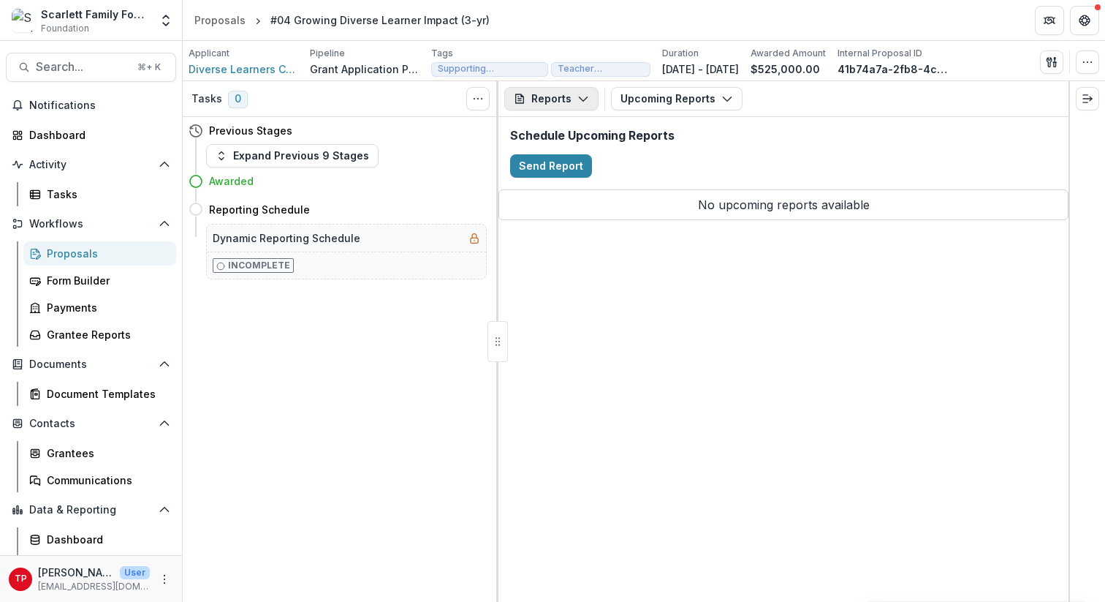
click at [581, 95] on icon "button" at bounding box center [583, 99] width 12 height 12
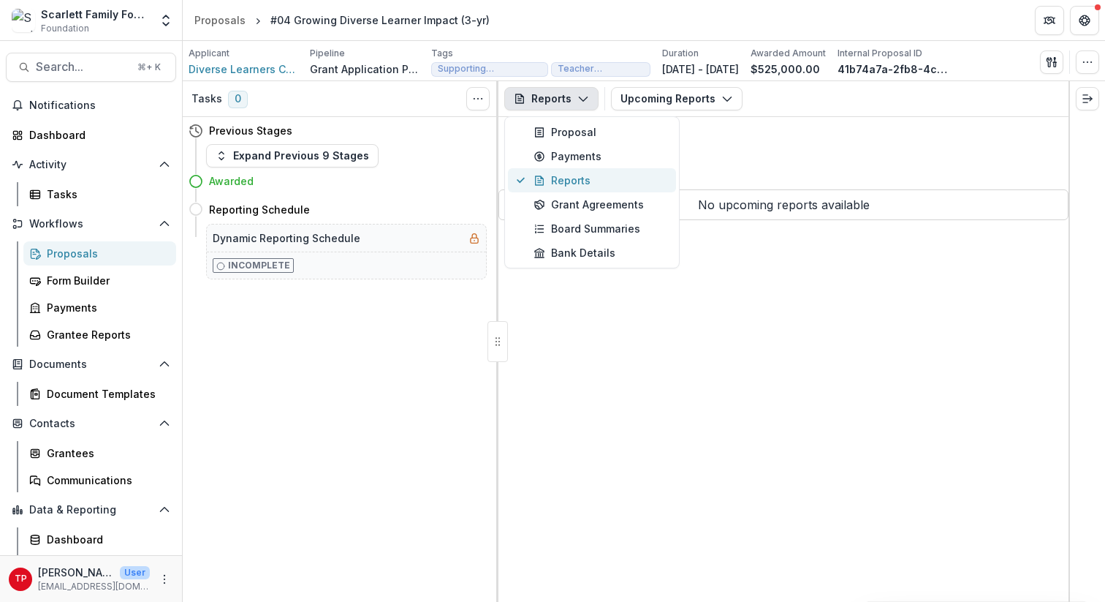
click at [573, 179] on div "Reports" at bounding box center [601, 179] width 134 height 15
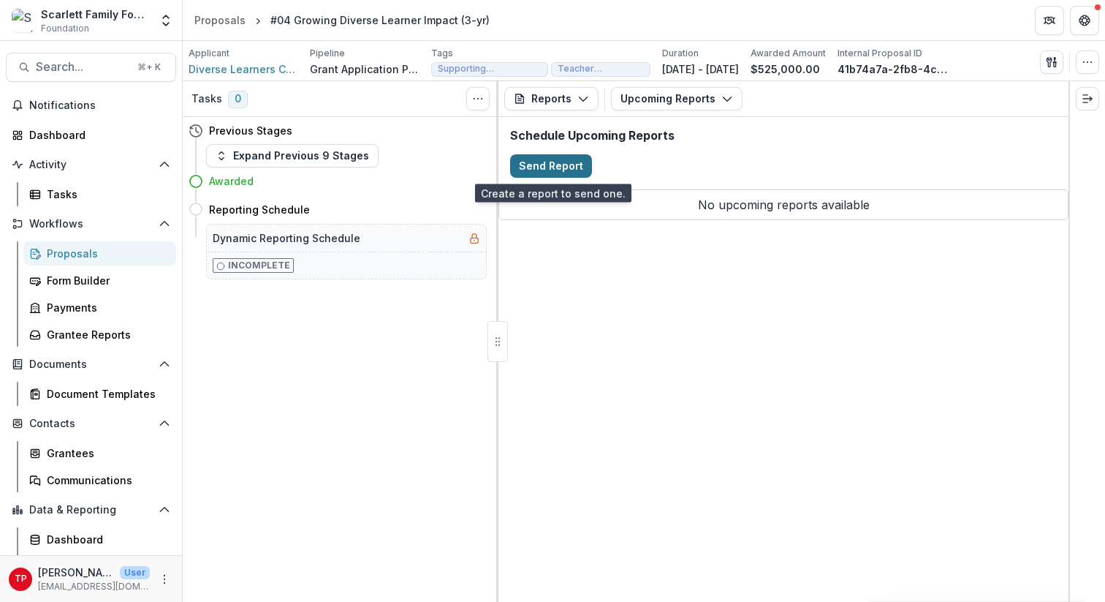
click at [562, 162] on button "Send Report" at bounding box center [551, 165] width 82 height 23
select select "********"
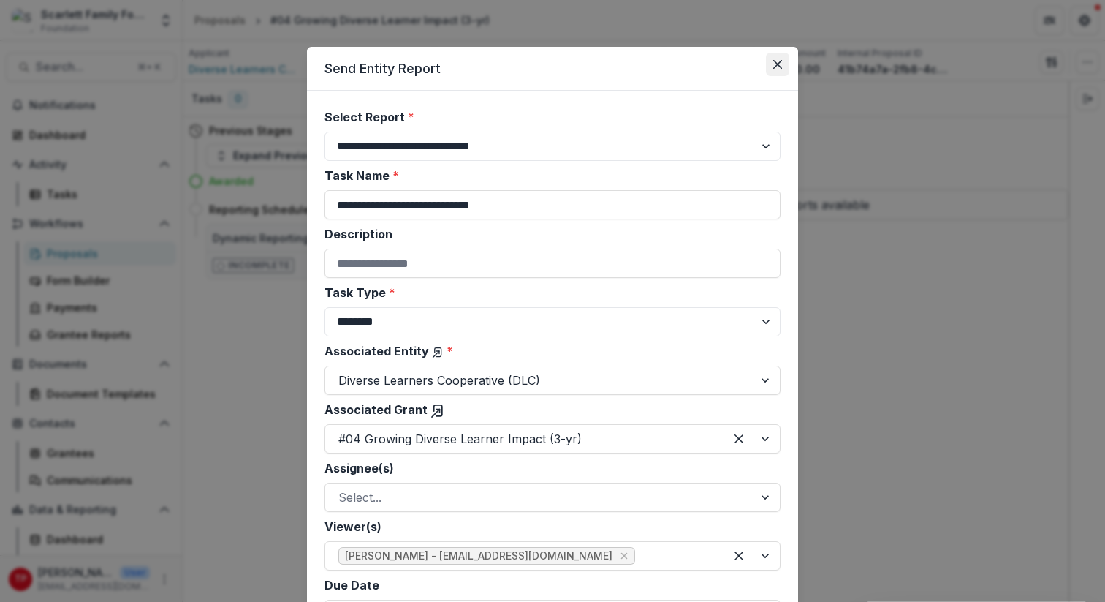
click at [775, 57] on button "Close" at bounding box center [777, 64] width 23 height 23
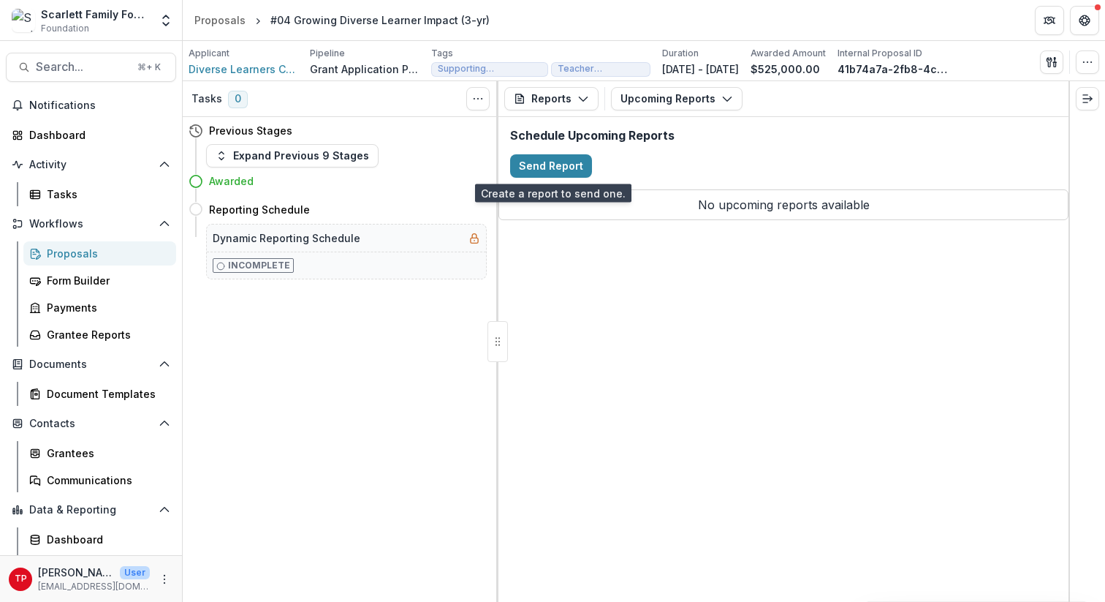
click at [784, 300] on div "Reports Proposal Payments Reports Grant Agreements Board Summaries Bank Details…" at bounding box center [783, 341] width 570 height 520
click at [724, 100] on polyline "button" at bounding box center [727, 99] width 8 height 4
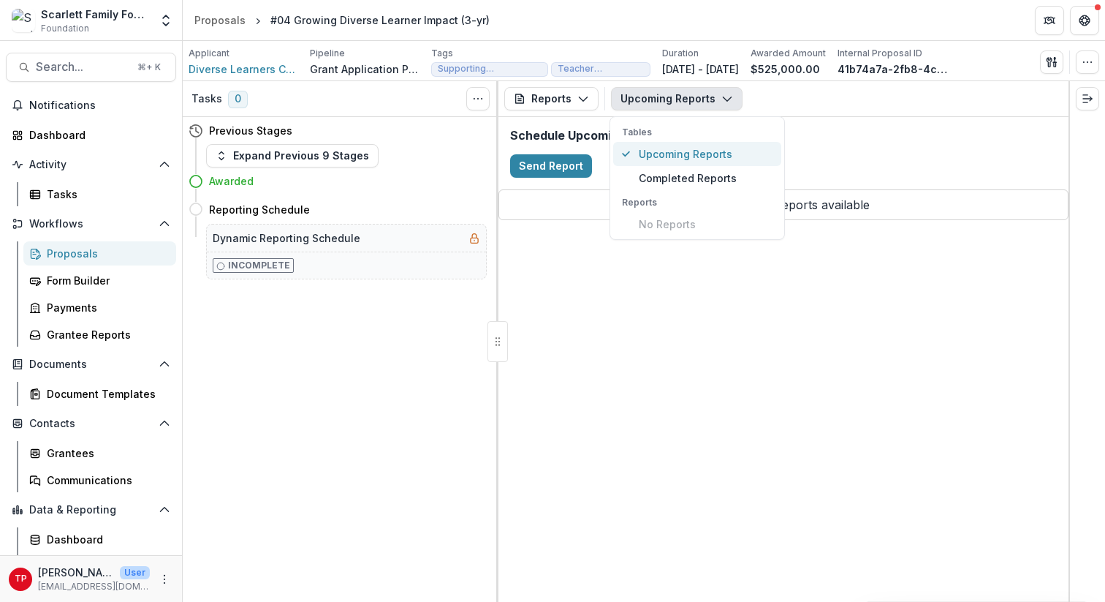
click at [685, 152] on span "Upcoming Reports" at bounding box center [706, 153] width 134 height 15
click at [684, 175] on span "Completed Reports" at bounding box center [706, 177] width 134 height 15
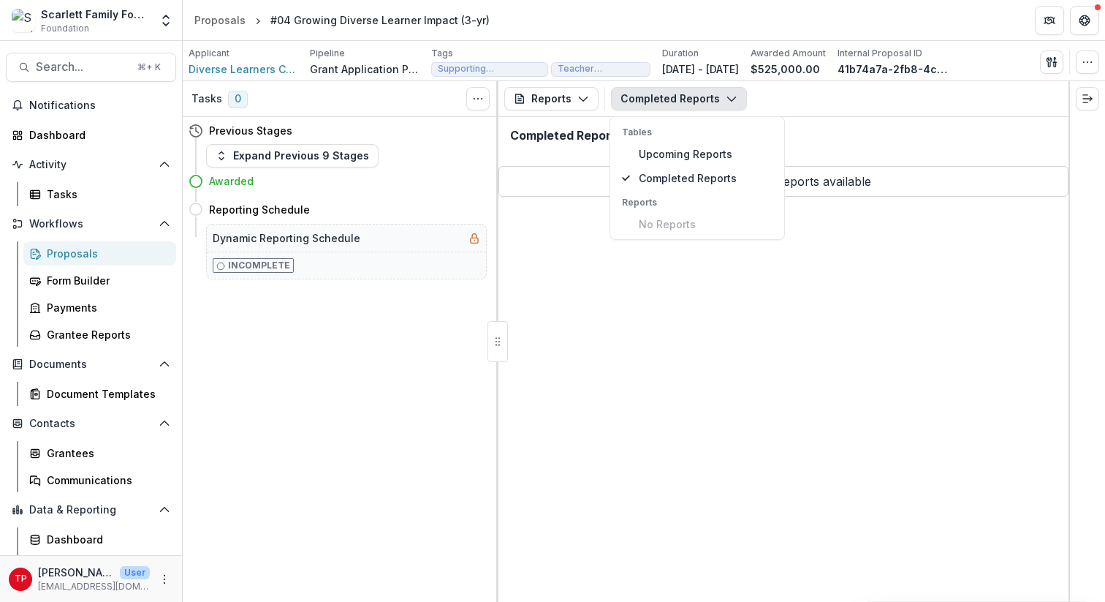
click at [698, 336] on div "Reports Proposal Payments Reports Grant Agreements Board Summaries Bank Details…" at bounding box center [783, 341] width 570 height 520
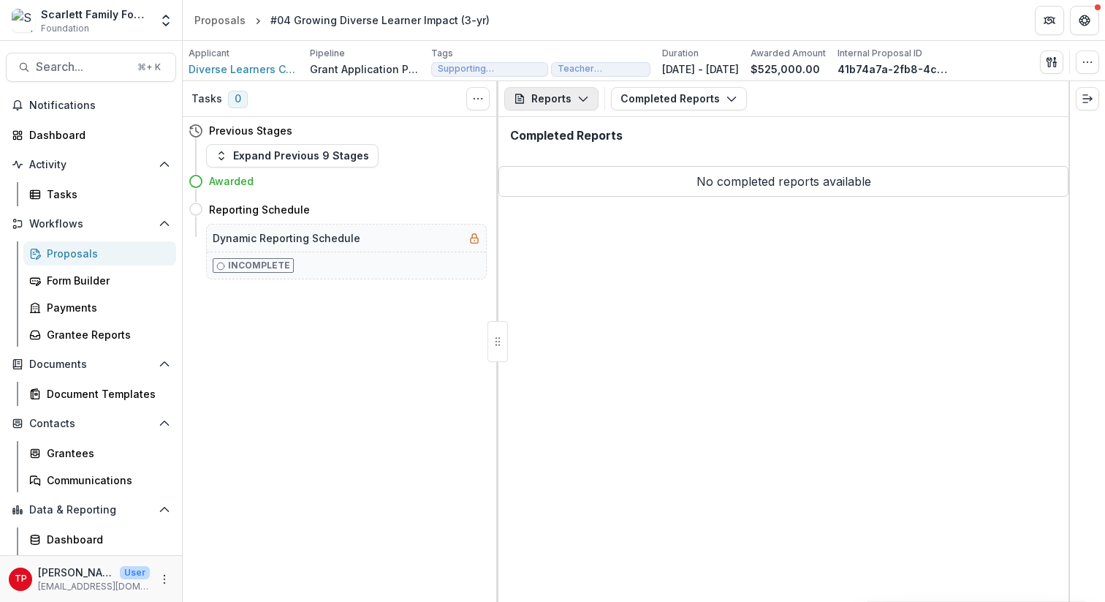
click at [583, 94] on icon "button" at bounding box center [583, 99] width 12 height 12
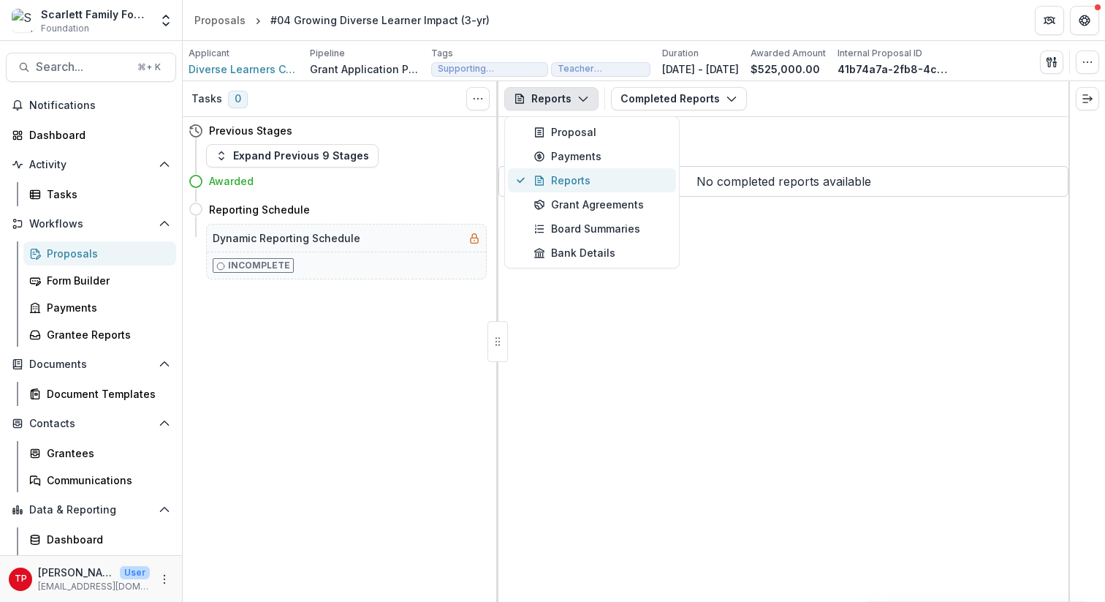
click at [568, 181] on div "Reports" at bounding box center [601, 179] width 134 height 15
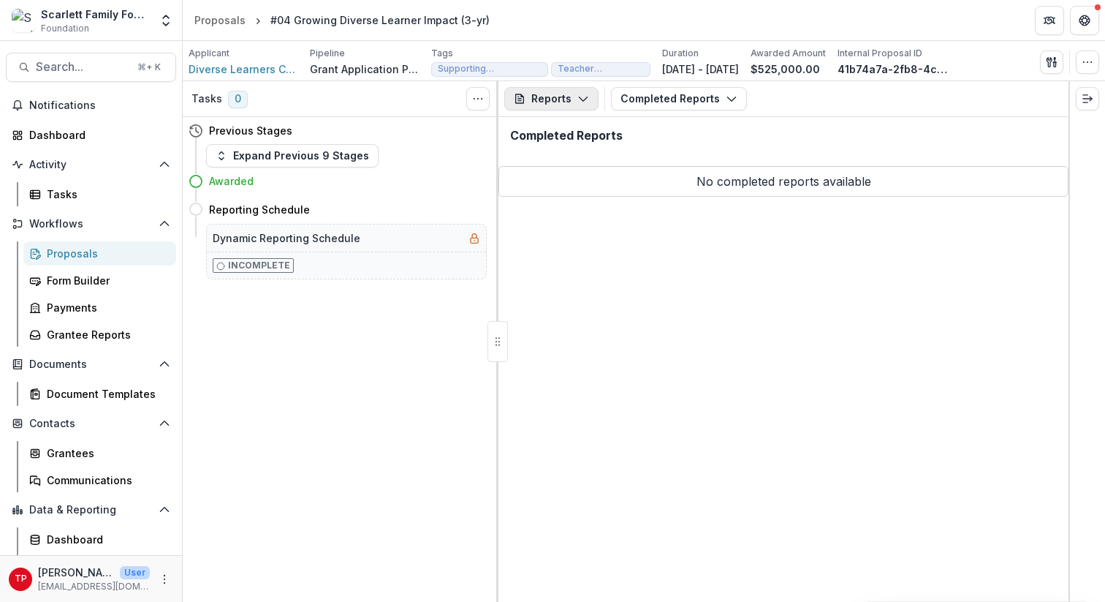
click at [580, 99] on polyline "button" at bounding box center [583, 99] width 8 height 4
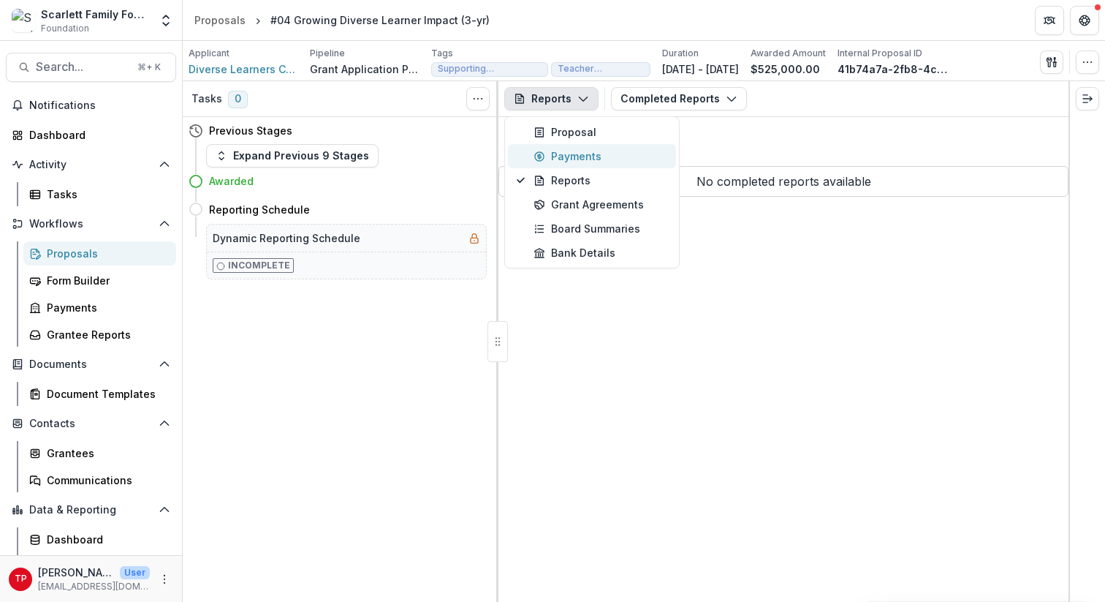
click at [570, 153] on div "Payments" at bounding box center [601, 155] width 134 height 15
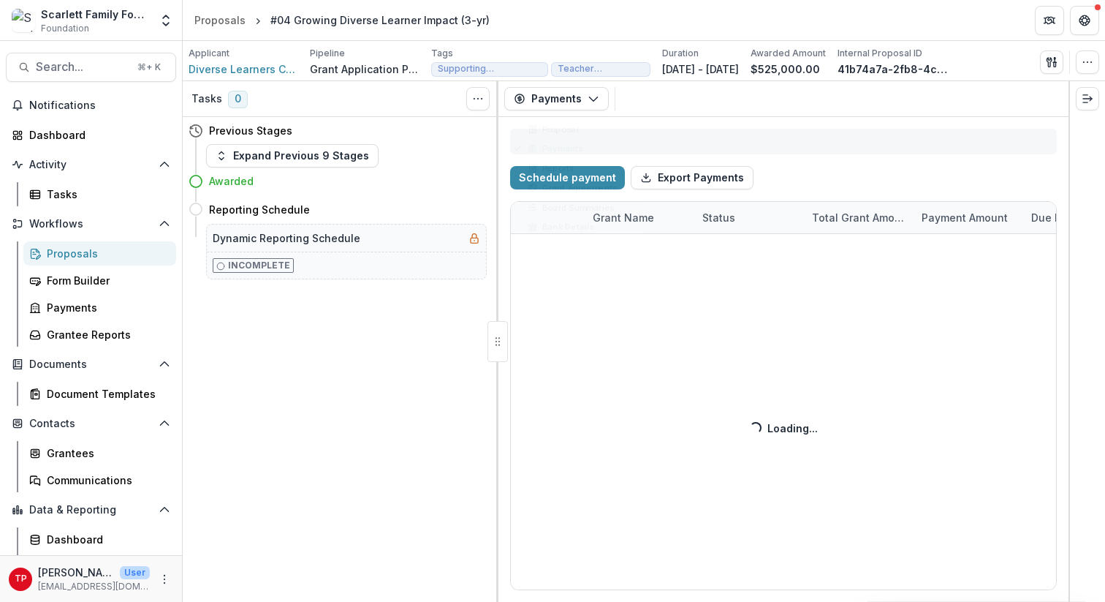
select select "****"
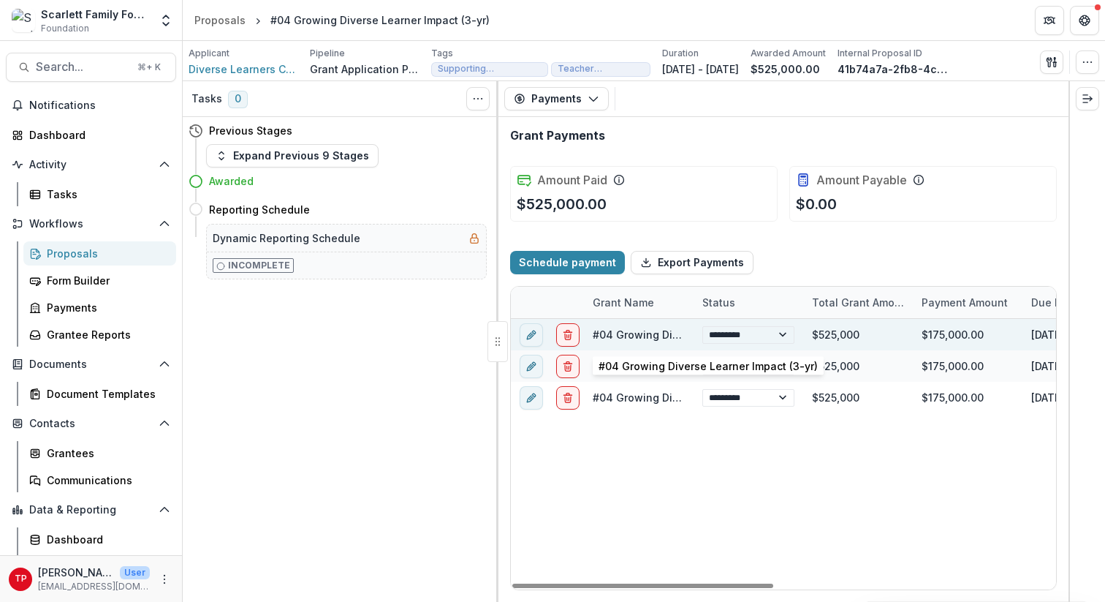
click at [656, 334] on link "#04 Growing Diverse Learner Impact (3-yr)" at bounding box center [702, 334] width 219 height 12
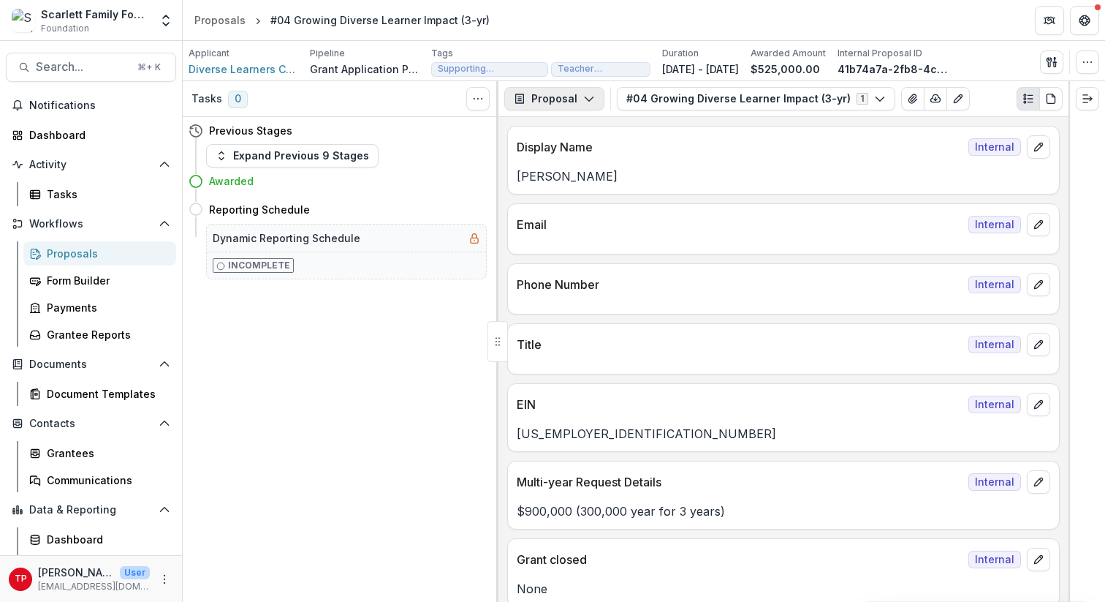
click at [587, 96] on icon "button" at bounding box center [589, 99] width 12 height 12
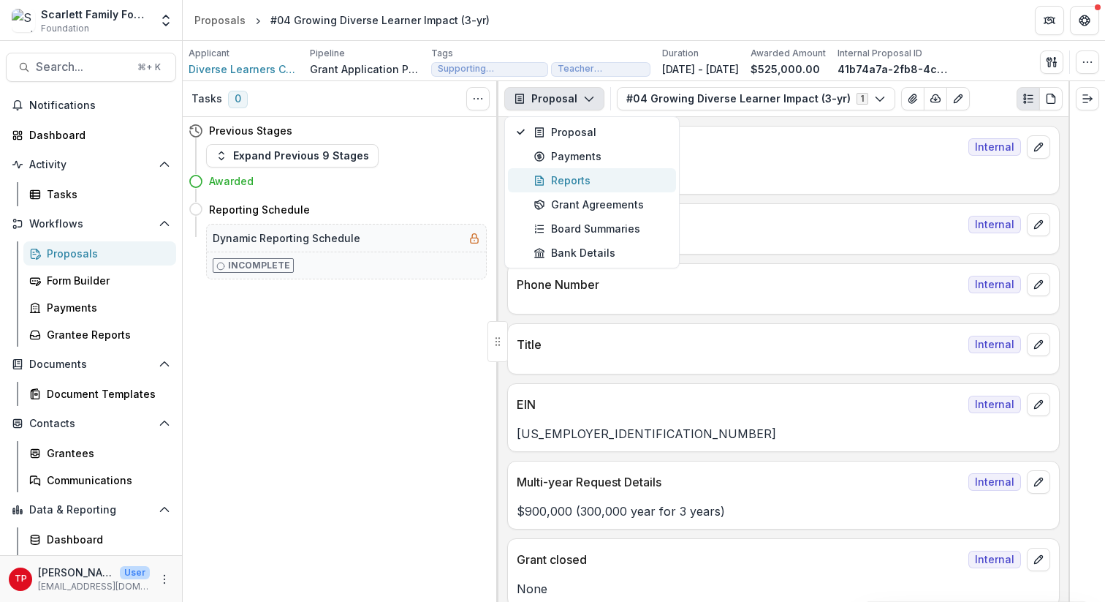
click at [571, 175] on div "Reports" at bounding box center [601, 179] width 134 height 15
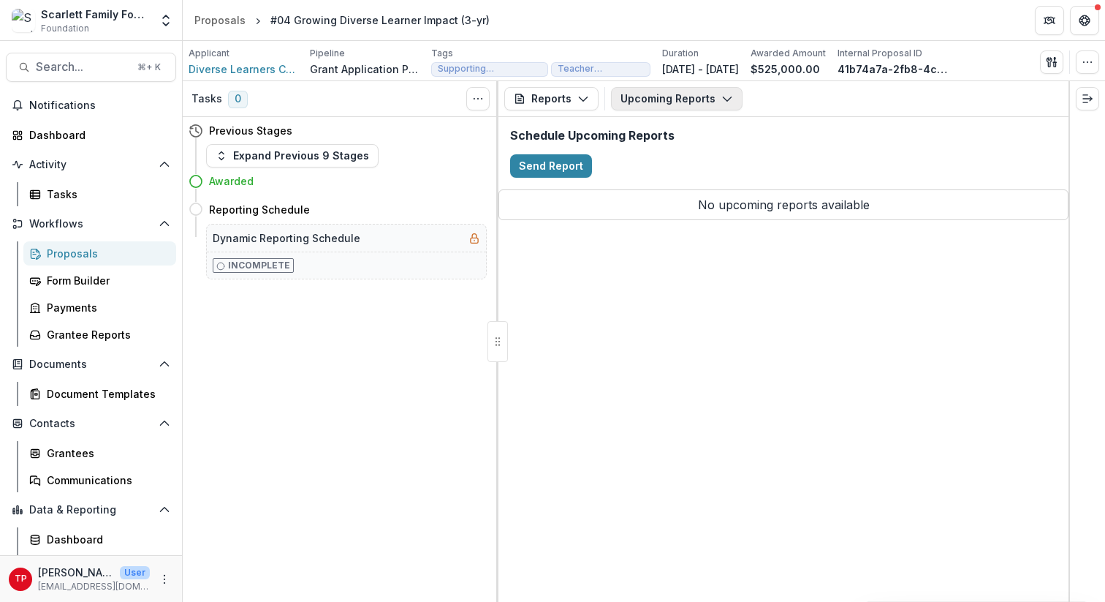
click at [726, 97] on polyline "button" at bounding box center [727, 99] width 8 height 4
click at [680, 329] on div "Reports Proposal Payments Reports Grant Agreements Board Summaries Bank Details…" at bounding box center [783, 341] width 570 height 520
click at [220, 69] on span "Diverse Learners Cooperative (DLC)" at bounding box center [244, 68] width 110 height 15
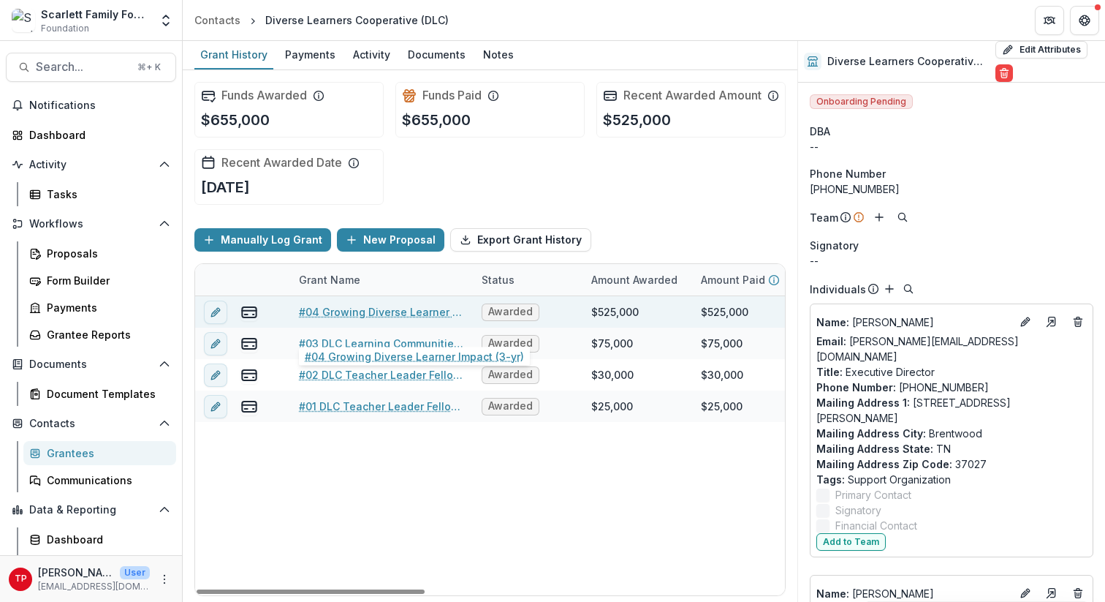
click at [375, 319] on link "#04 Growing Diverse Learner Impact (3-yr)" at bounding box center [381, 311] width 165 height 15
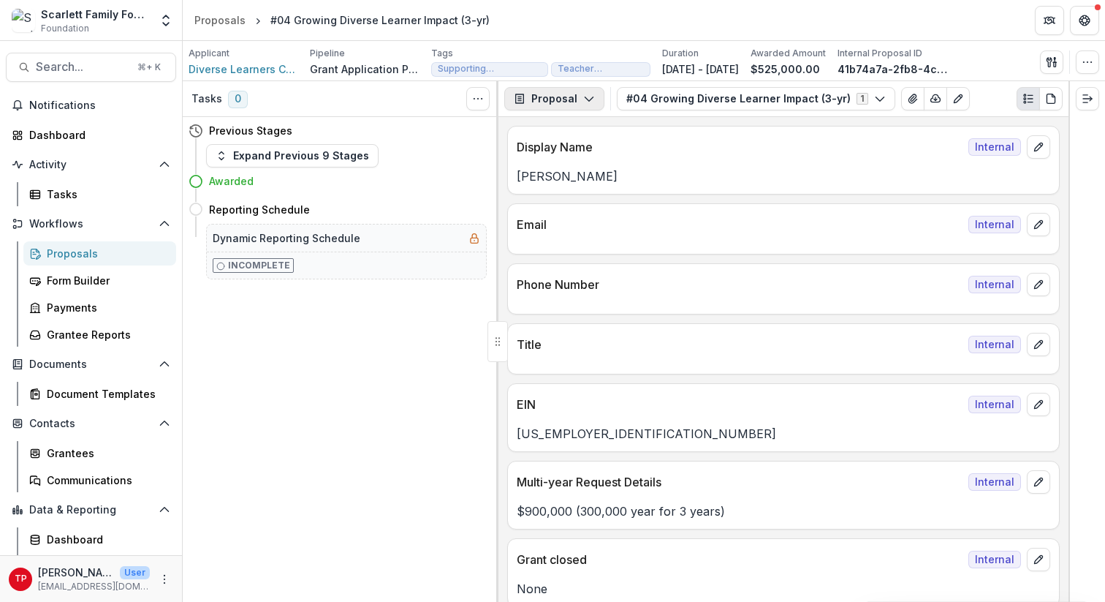
click at [589, 95] on icon "button" at bounding box center [589, 99] width 12 height 12
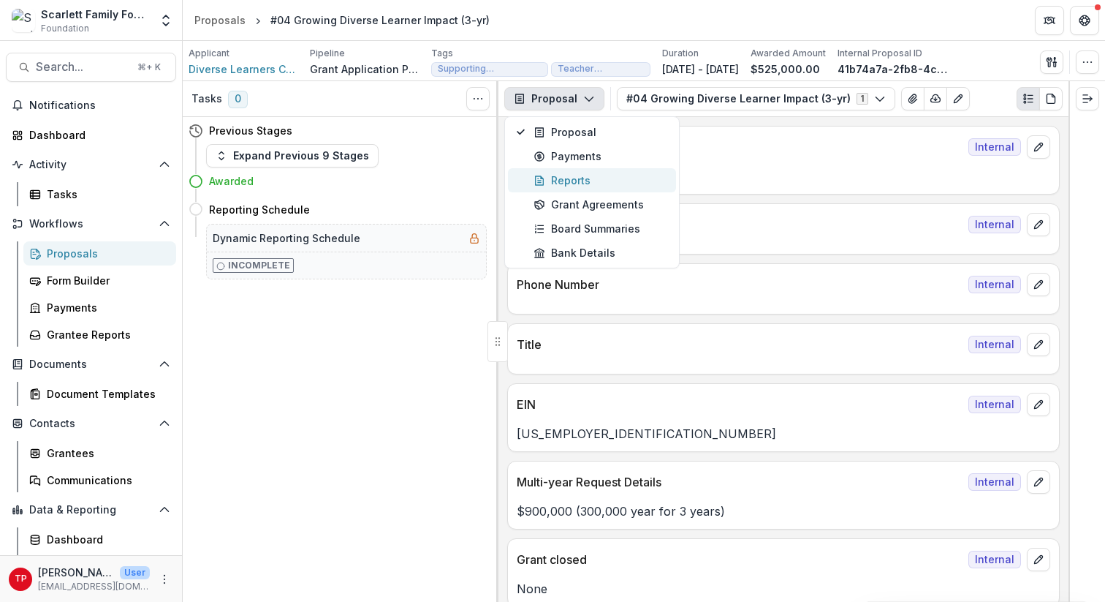
click at [590, 178] on div "Reports" at bounding box center [601, 179] width 134 height 15
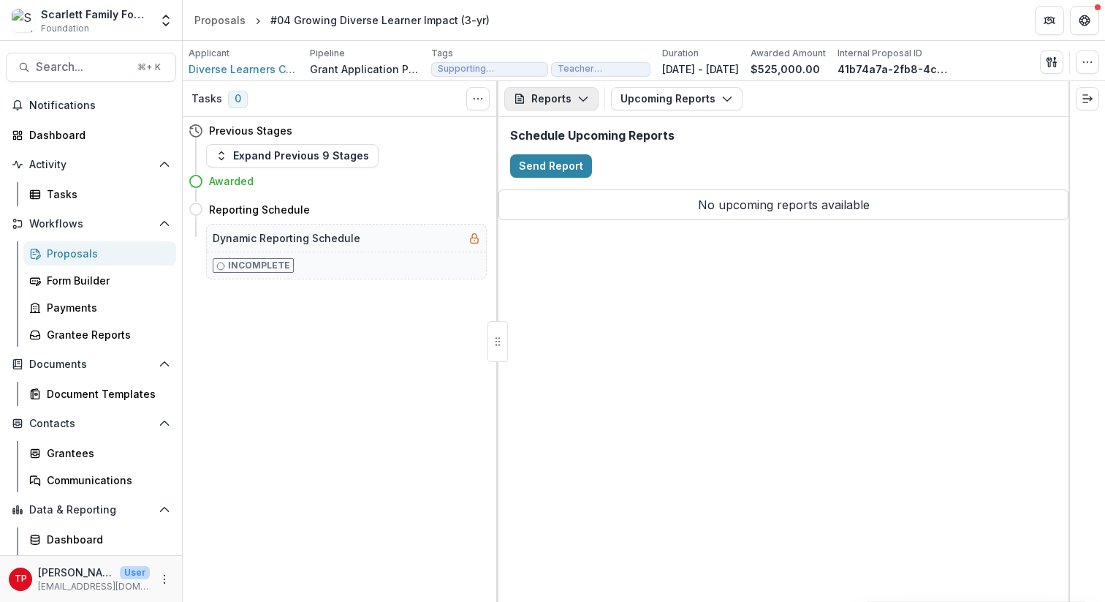
click at [582, 100] on polyline "button" at bounding box center [583, 99] width 8 height 4
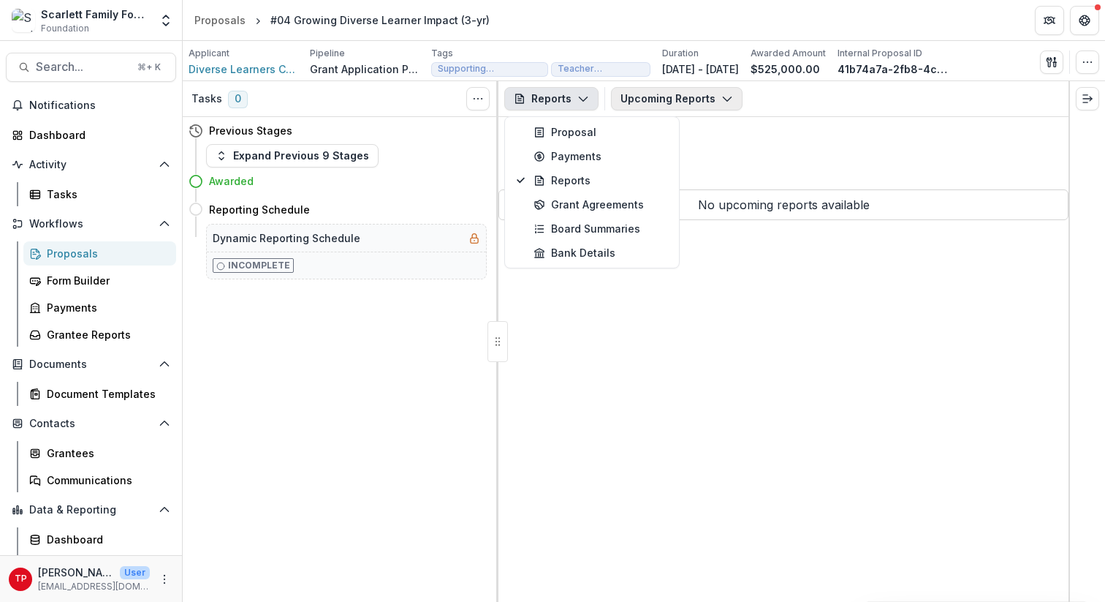
click at [724, 97] on icon "button" at bounding box center [727, 99] width 12 height 12
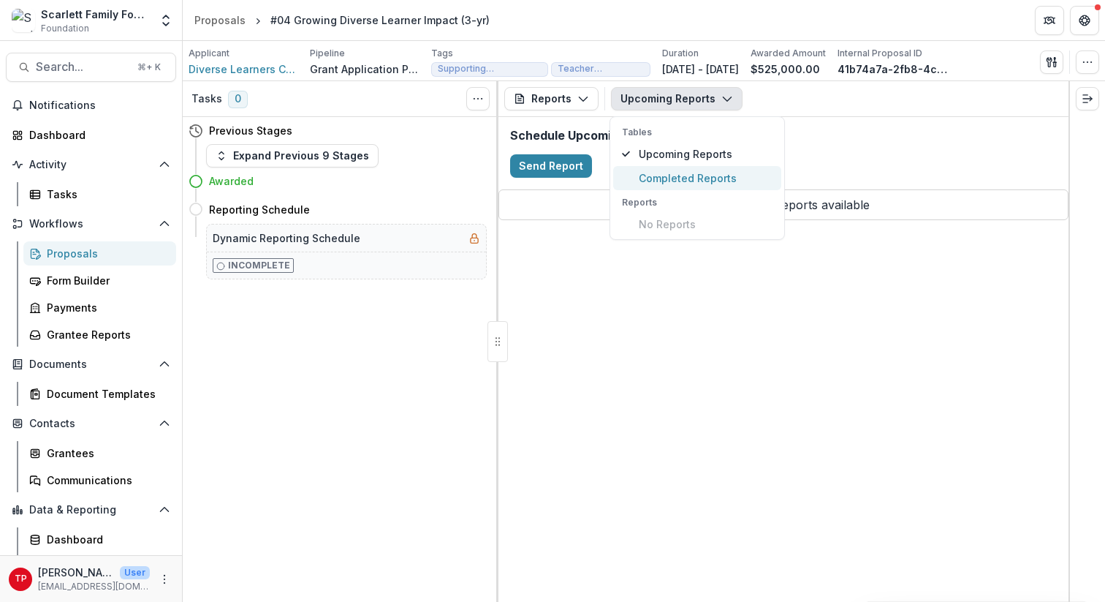
click at [710, 175] on span "Completed Reports" at bounding box center [706, 177] width 134 height 15
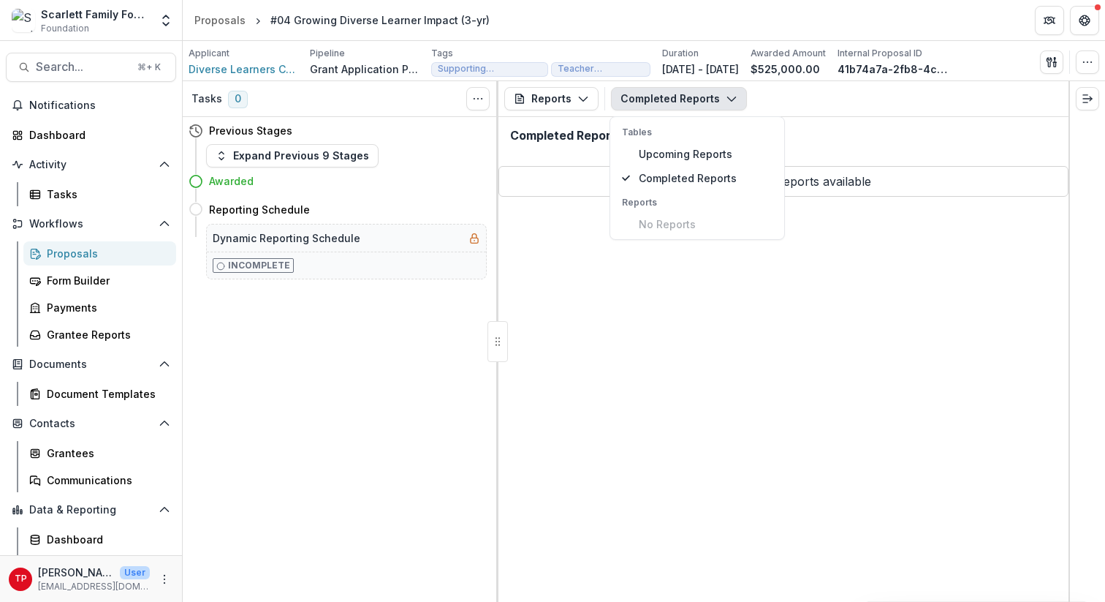
click at [729, 298] on div "Reports Proposal Payments Reports Grant Agreements Board Summaries Bank Details…" at bounding box center [783, 341] width 570 height 520
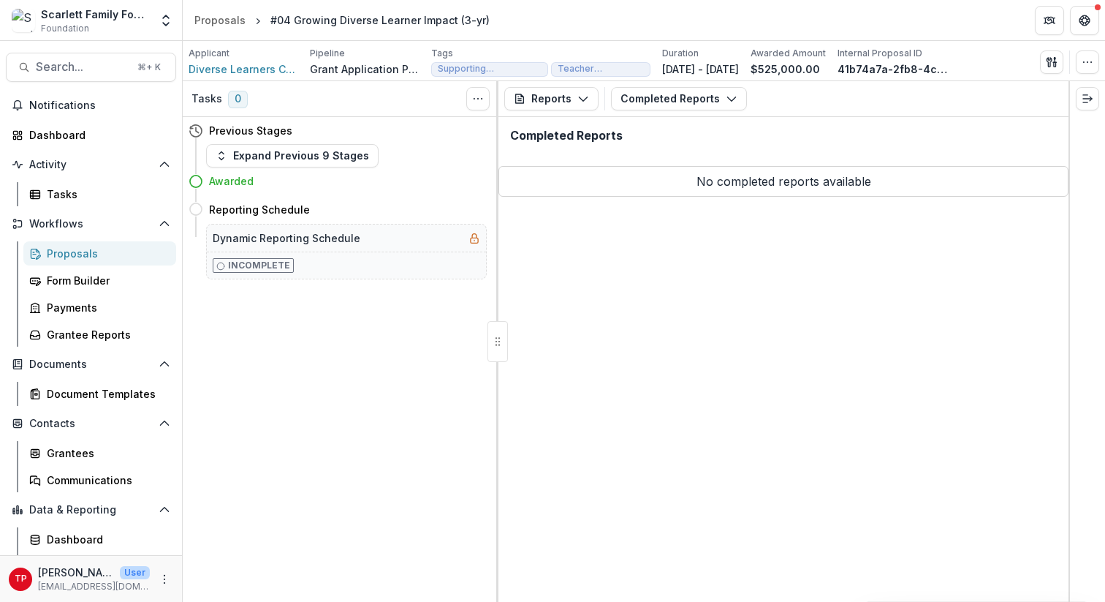
click at [729, 298] on div "Reports Proposal Payments Reports Grant Agreements Board Summaries Bank Details…" at bounding box center [783, 341] width 570 height 520
click at [259, 69] on span "Diverse Learners Cooperative (DLC)" at bounding box center [244, 68] width 110 height 15
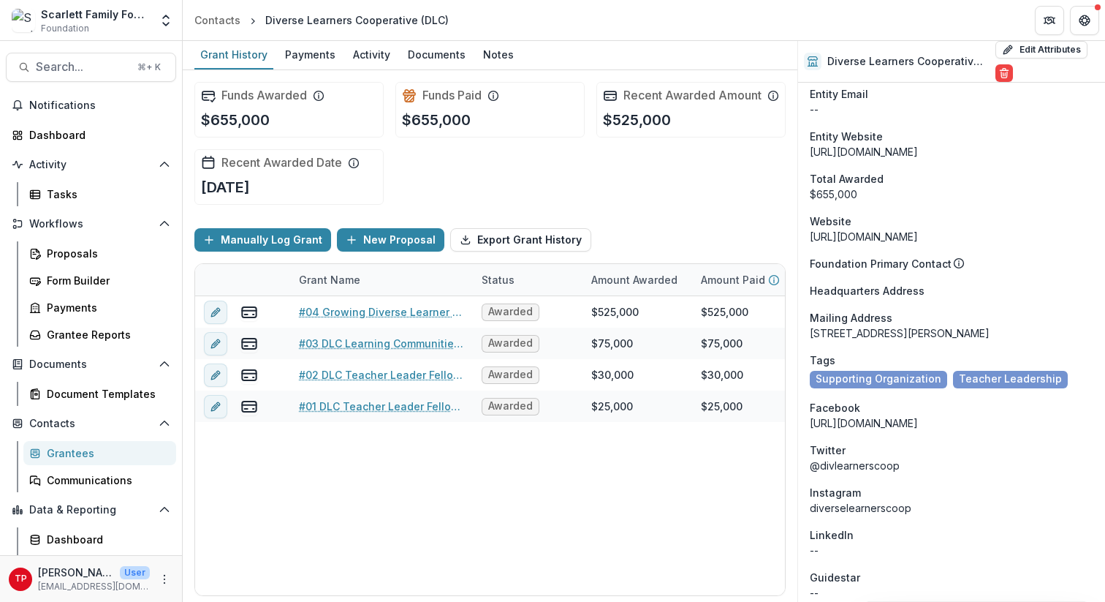
scroll to position [1398, 0]
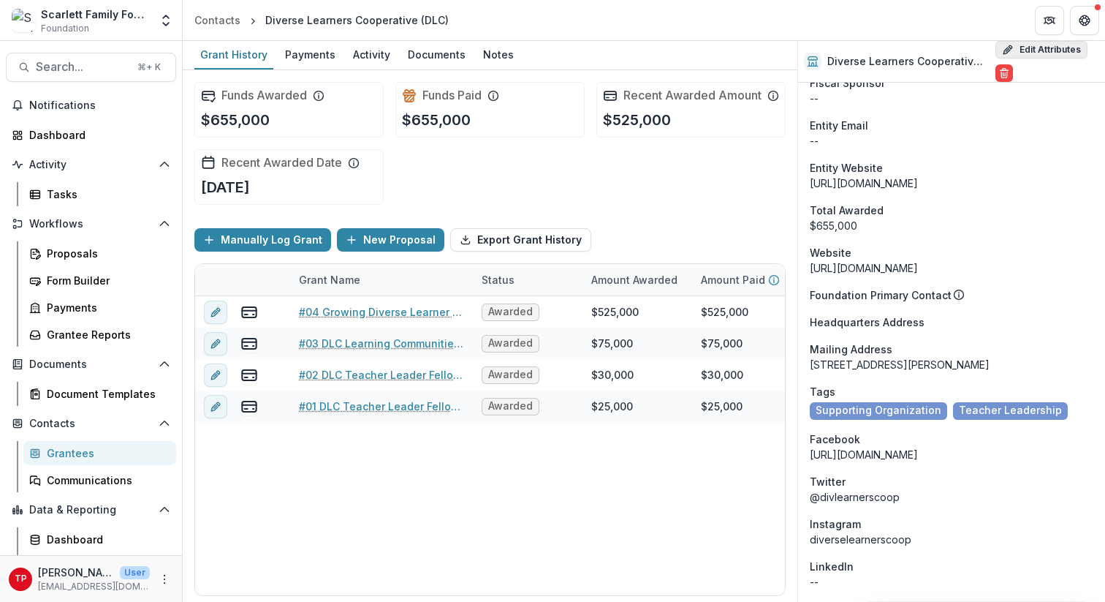
click at [1049, 48] on button "Edit Attributes" at bounding box center [1041, 50] width 92 height 18
select select
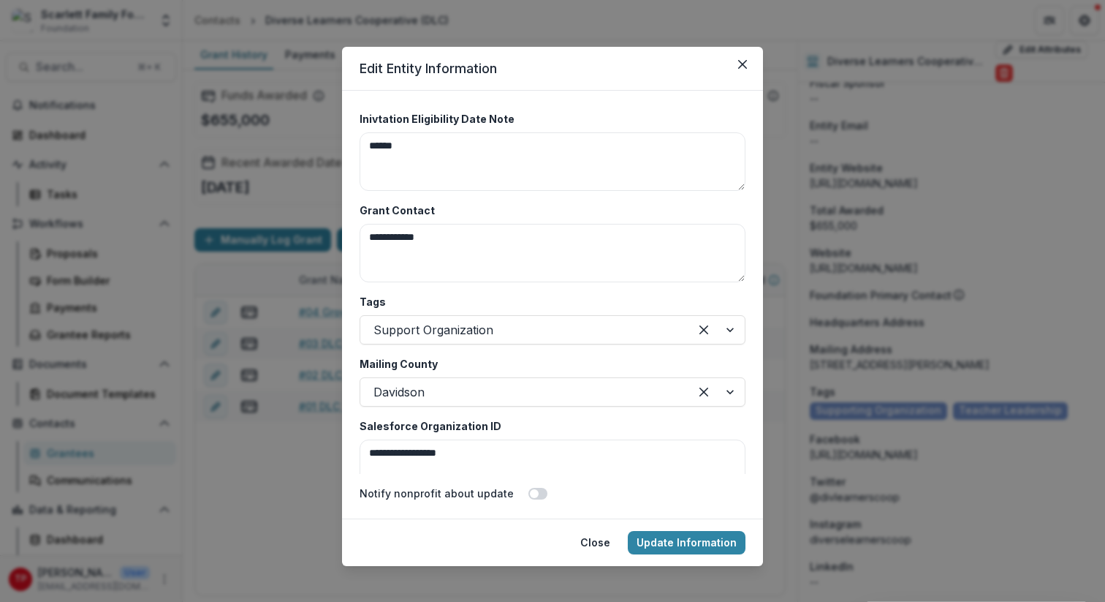
scroll to position [2980, 0]
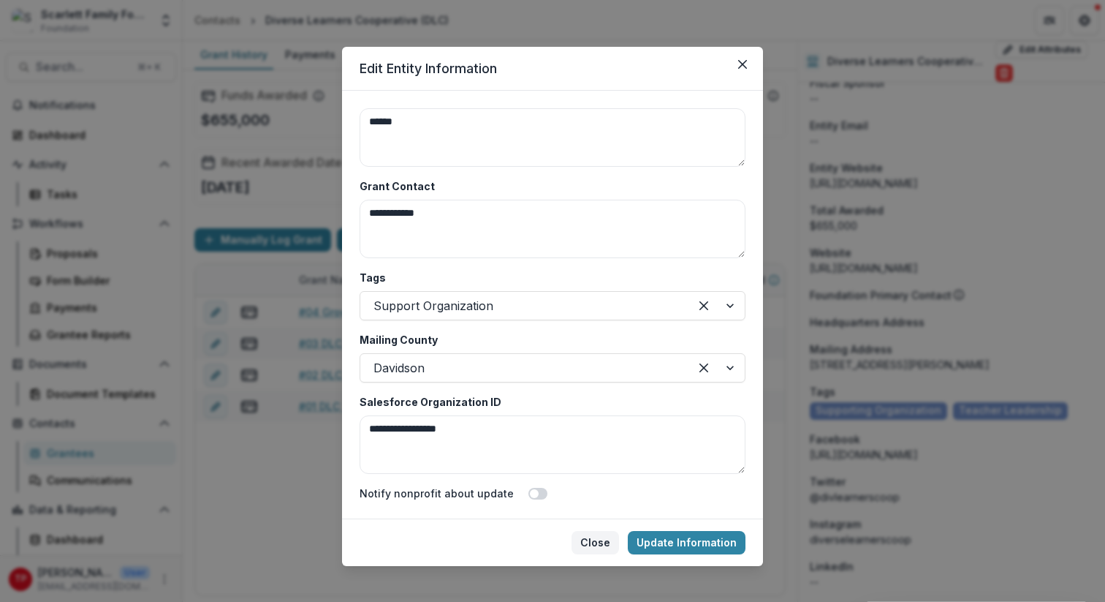
click at [602, 539] on button "Close" at bounding box center [596, 542] width 48 height 23
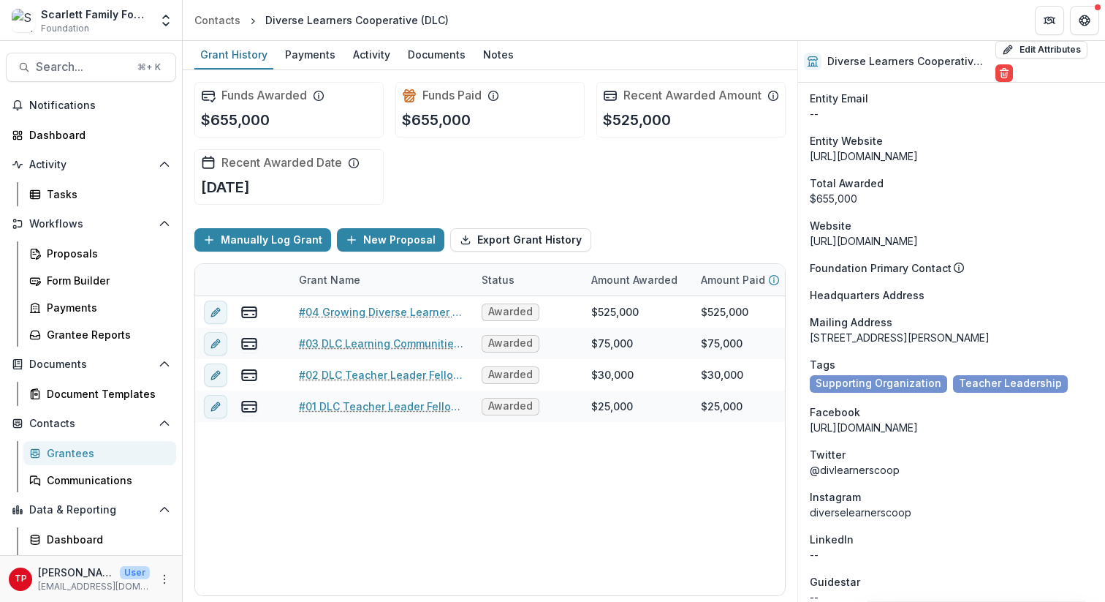
scroll to position [1413, 0]
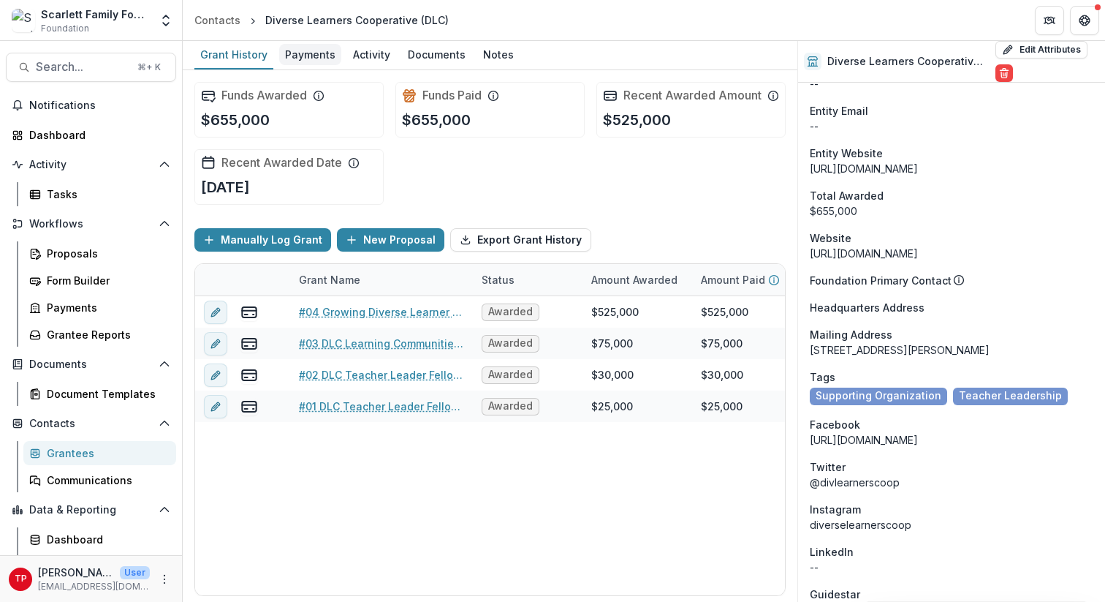
click at [310, 54] on div "Payments" at bounding box center [310, 54] width 62 height 21
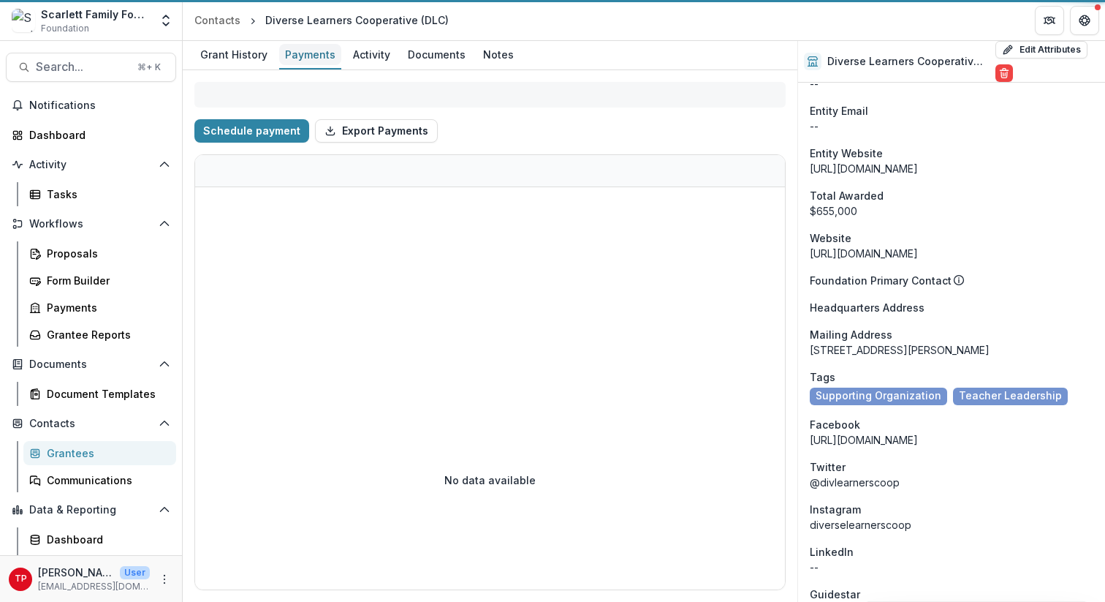
select select "****"
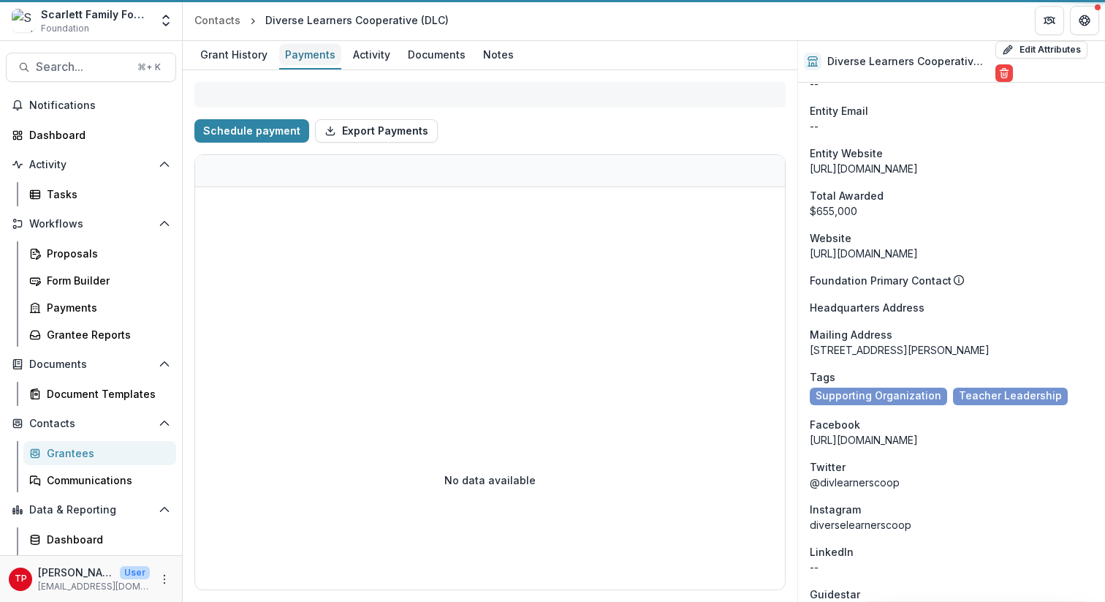
select select "****"
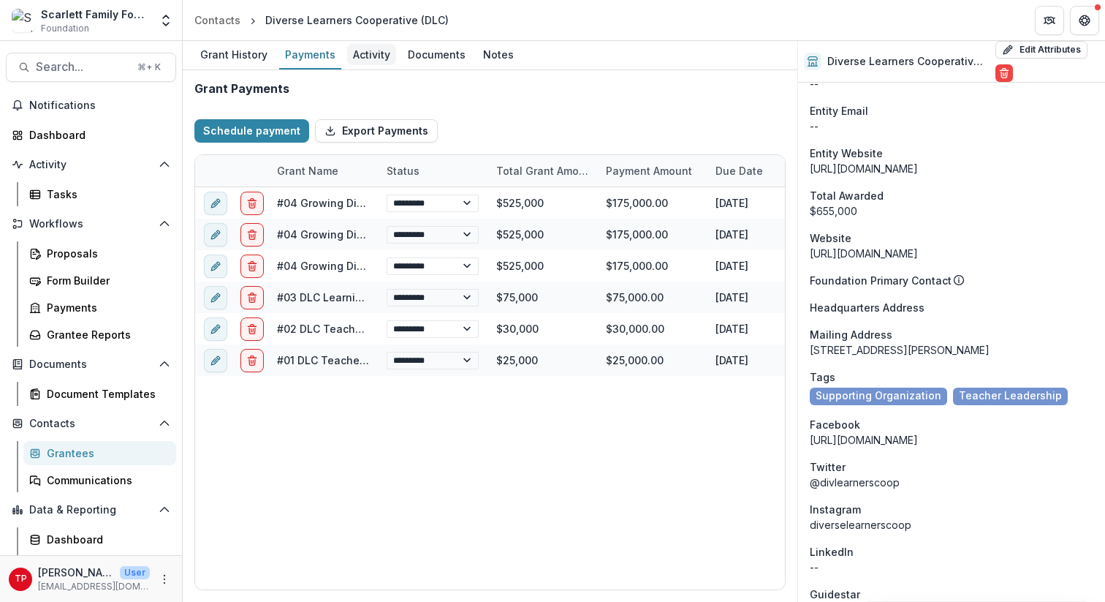
click at [370, 56] on div "Activity" at bounding box center [371, 54] width 49 height 21
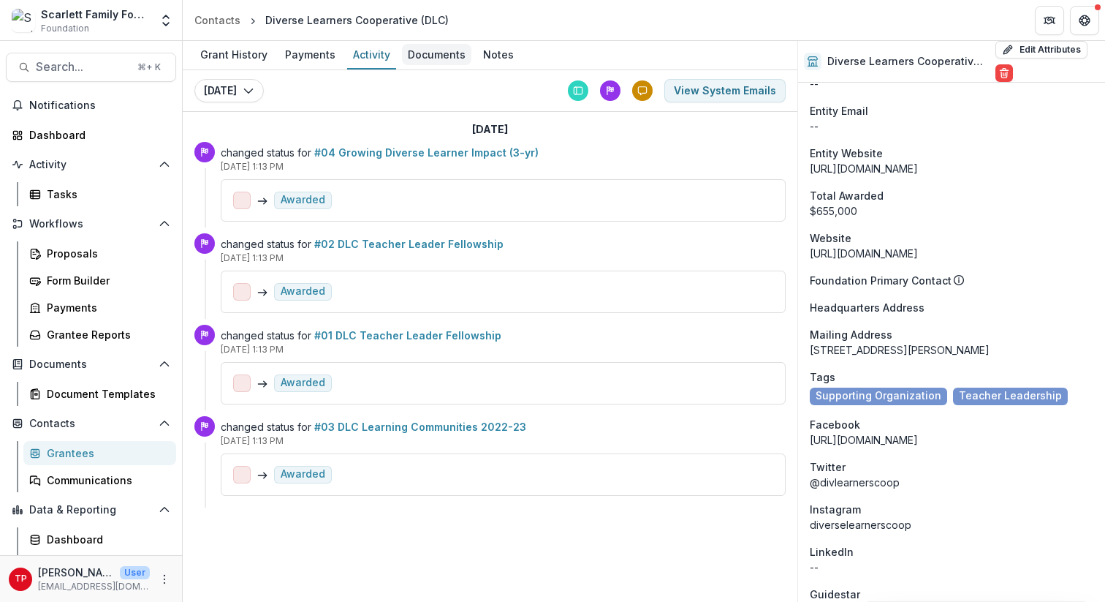
click at [427, 50] on div "Documents" at bounding box center [436, 54] width 69 height 21
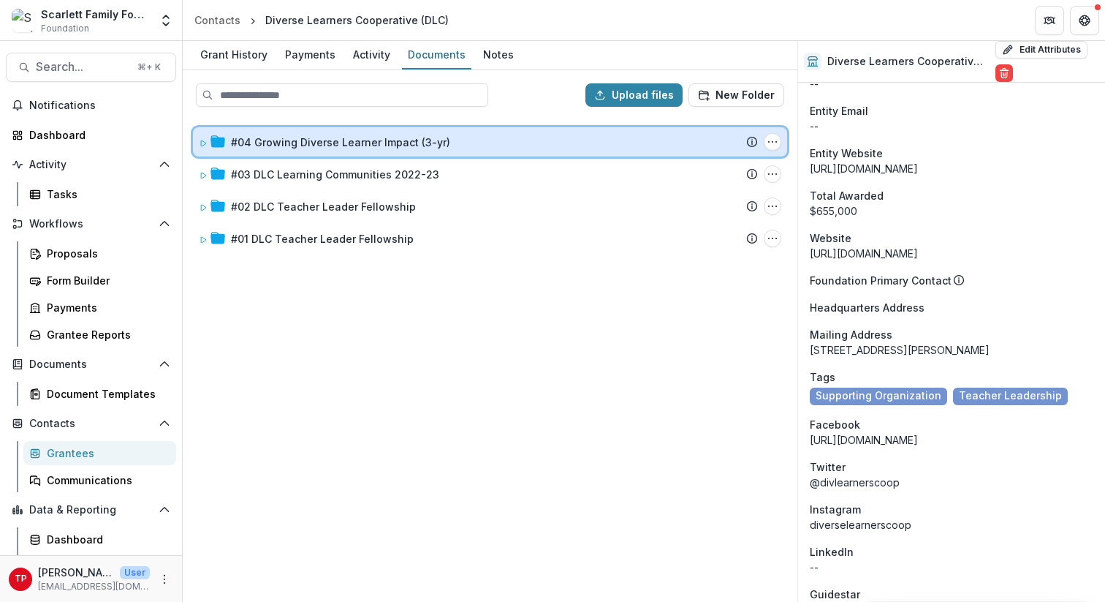
click at [205, 141] on icon at bounding box center [203, 143] width 9 height 9
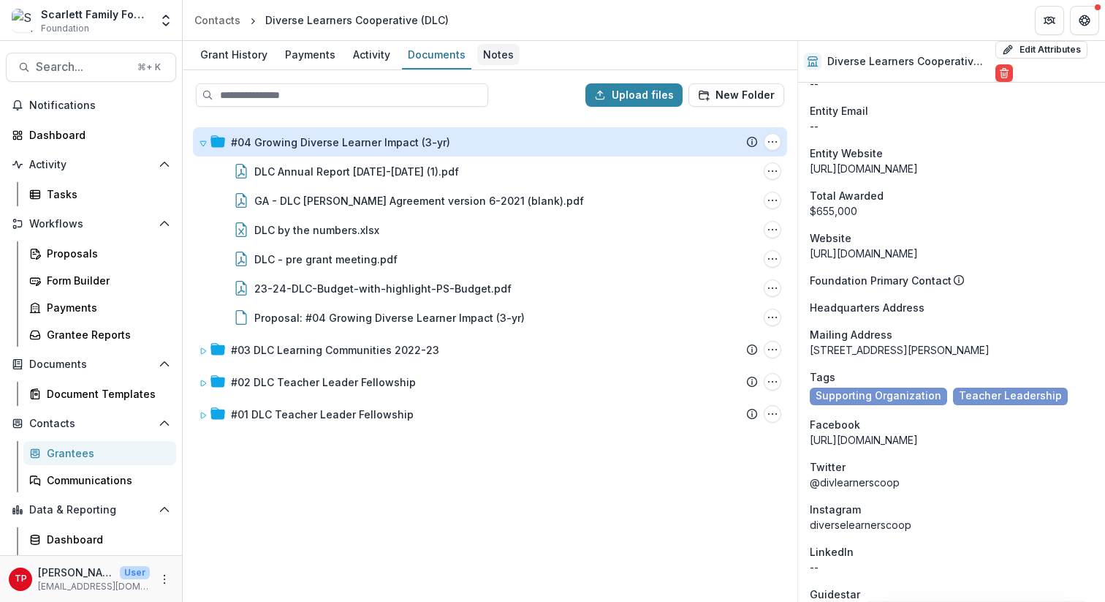
click at [491, 56] on div "Notes" at bounding box center [498, 54] width 42 height 21
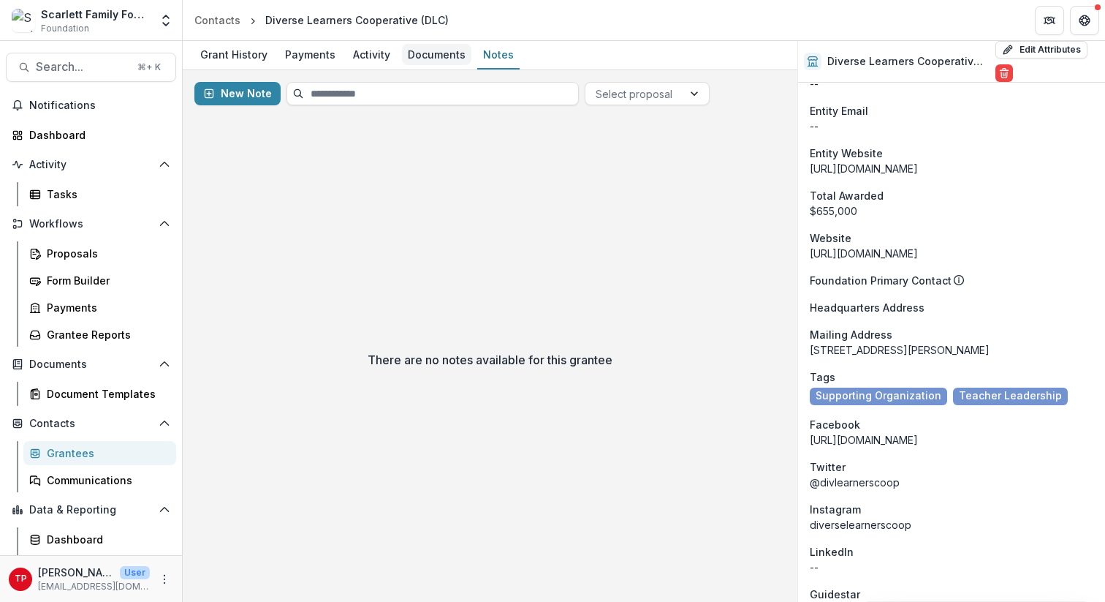
click at [424, 56] on div "Documents" at bounding box center [436, 54] width 69 height 21
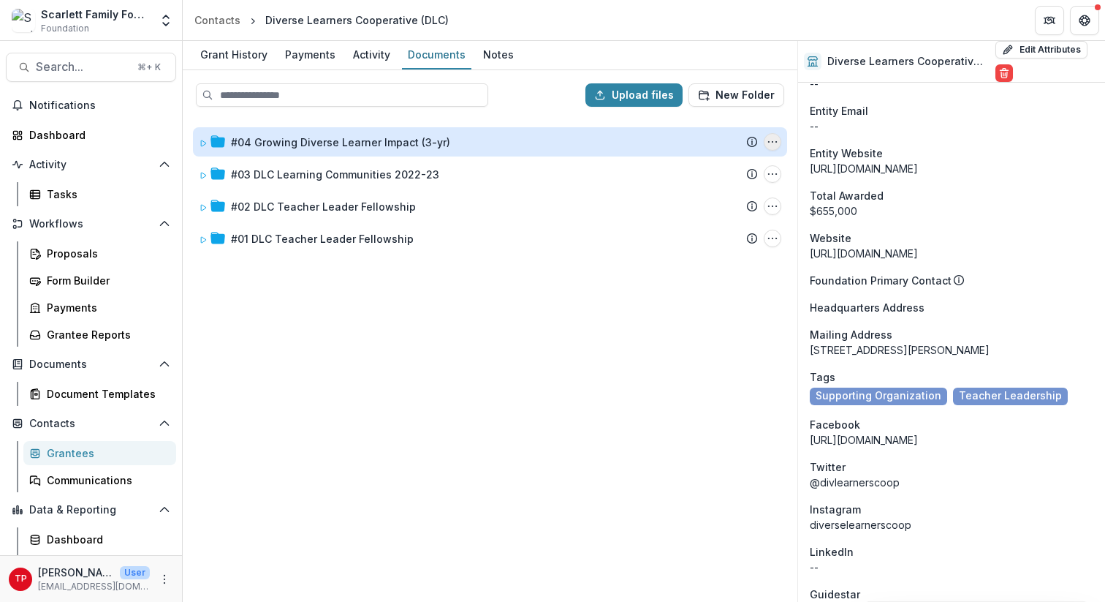
click at [775, 142] on icon "#04 Growing Diverse Learner Impact (3-yr) Options" at bounding box center [773, 142] width 12 height 12
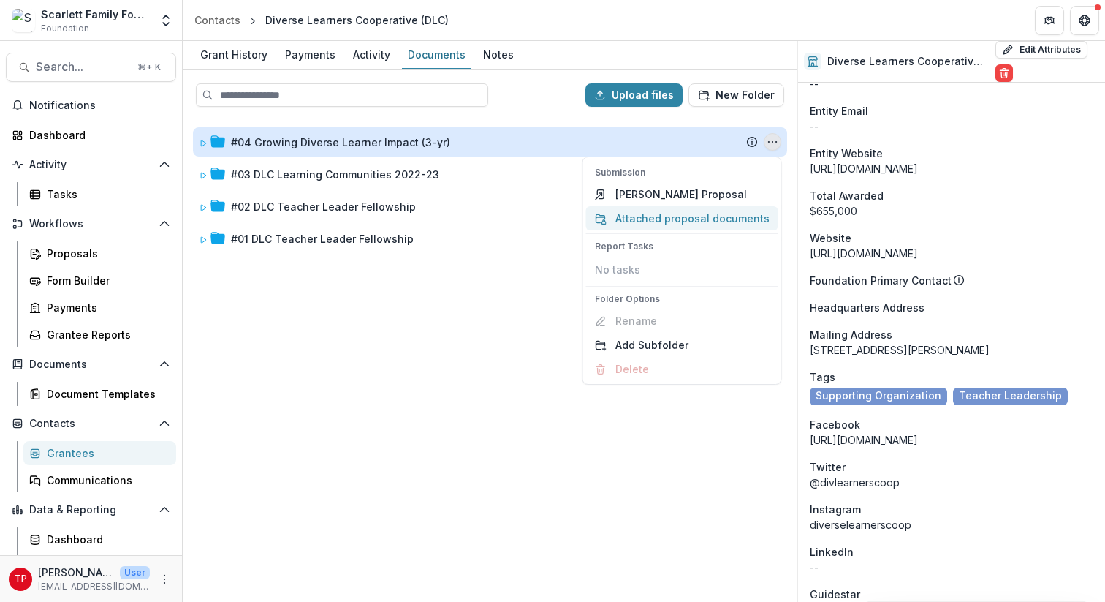
click at [646, 216] on button "Attached proposal documents" at bounding box center [682, 218] width 192 height 24
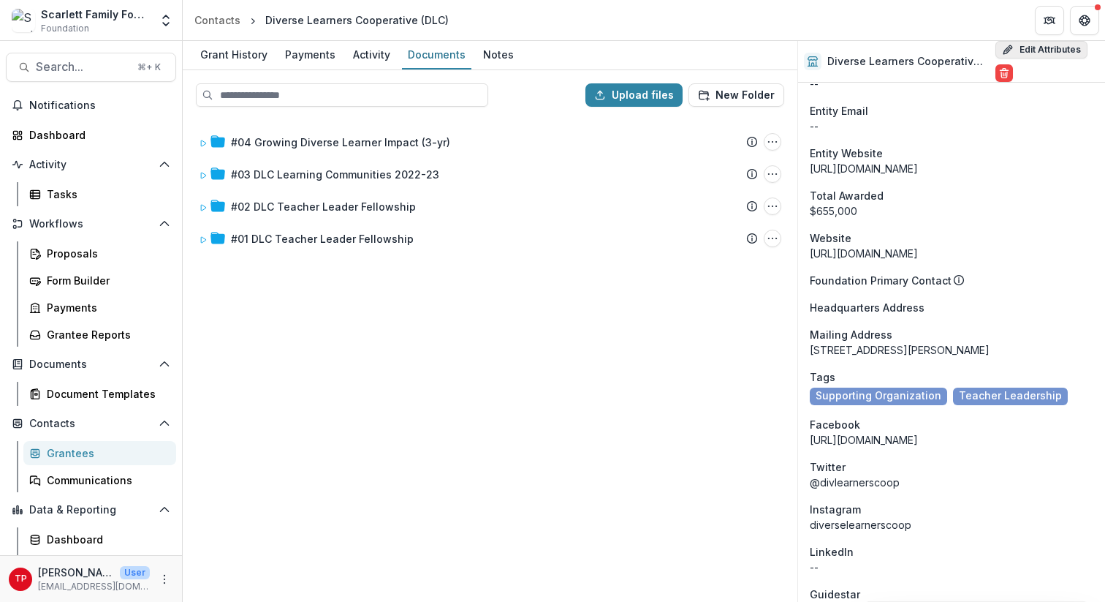
click at [1035, 48] on button "Edit Attributes" at bounding box center [1041, 50] width 92 height 18
select select
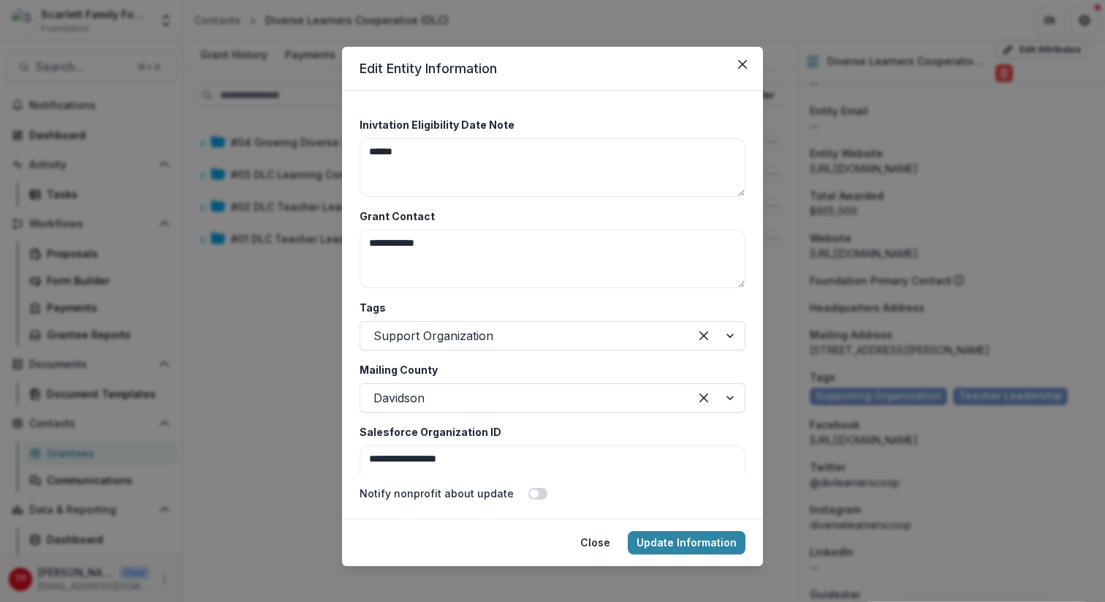
scroll to position [2980, 0]
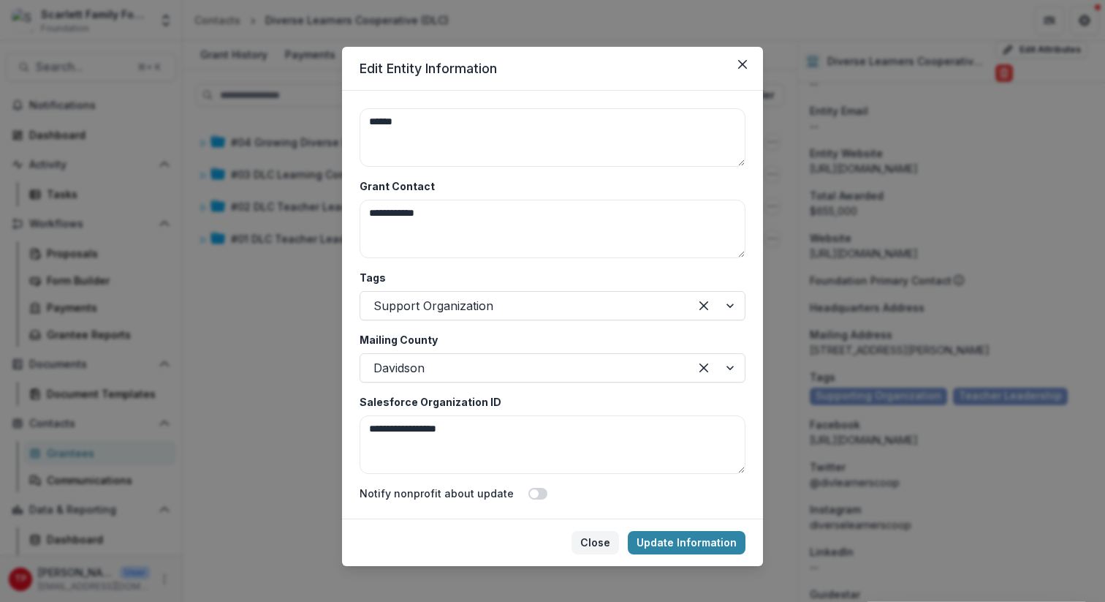
click at [601, 544] on button "Close" at bounding box center [596, 542] width 48 height 23
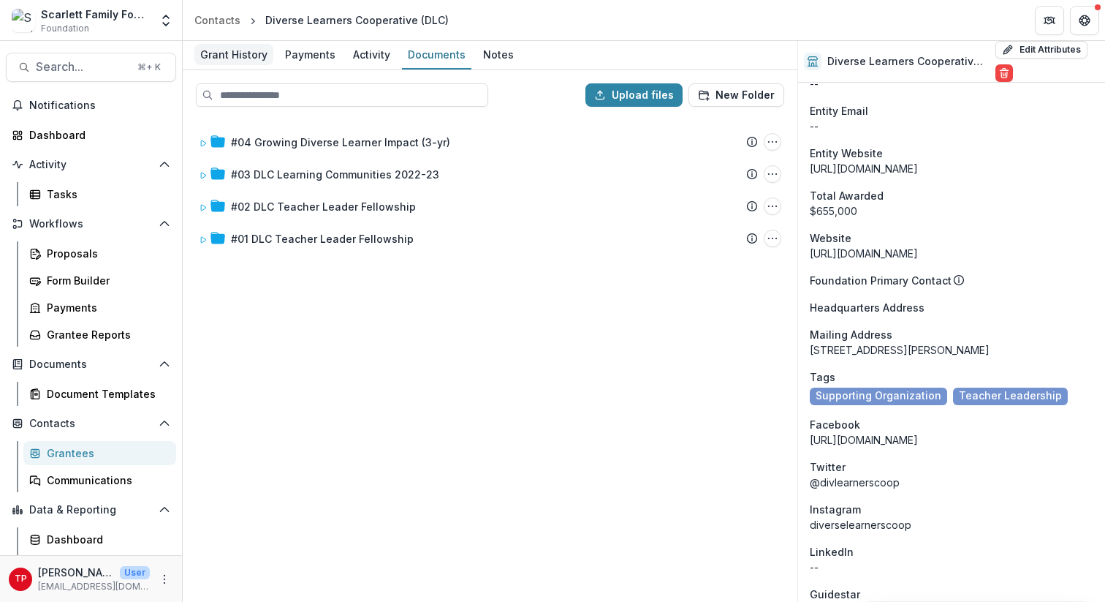
click at [228, 55] on div "Grant History" at bounding box center [233, 54] width 79 height 21
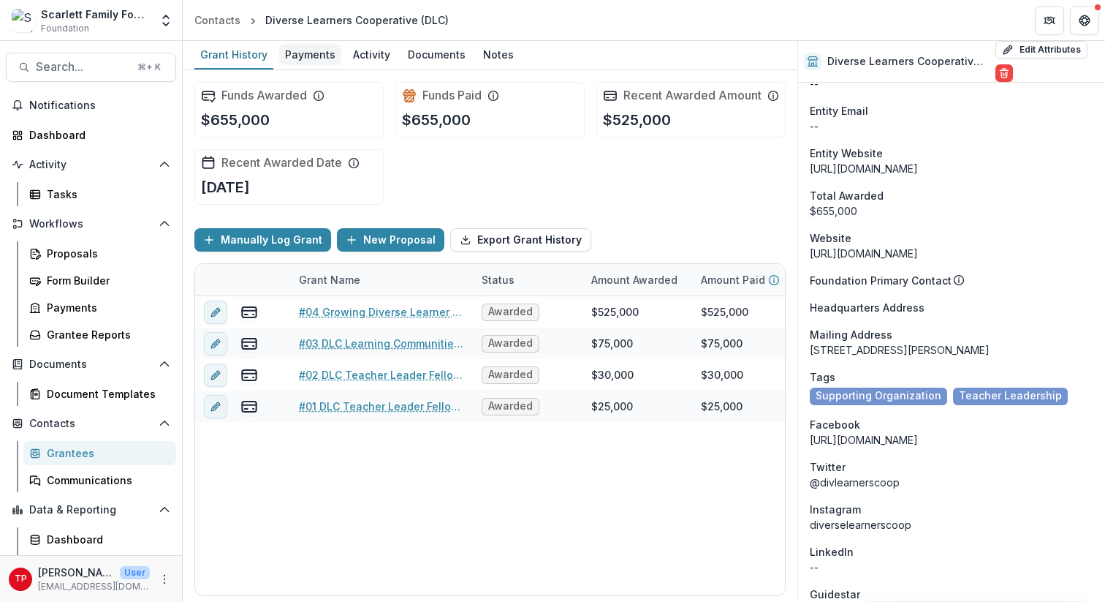
click at [304, 53] on div "Payments" at bounding box center [310, 54] width 62 height 21
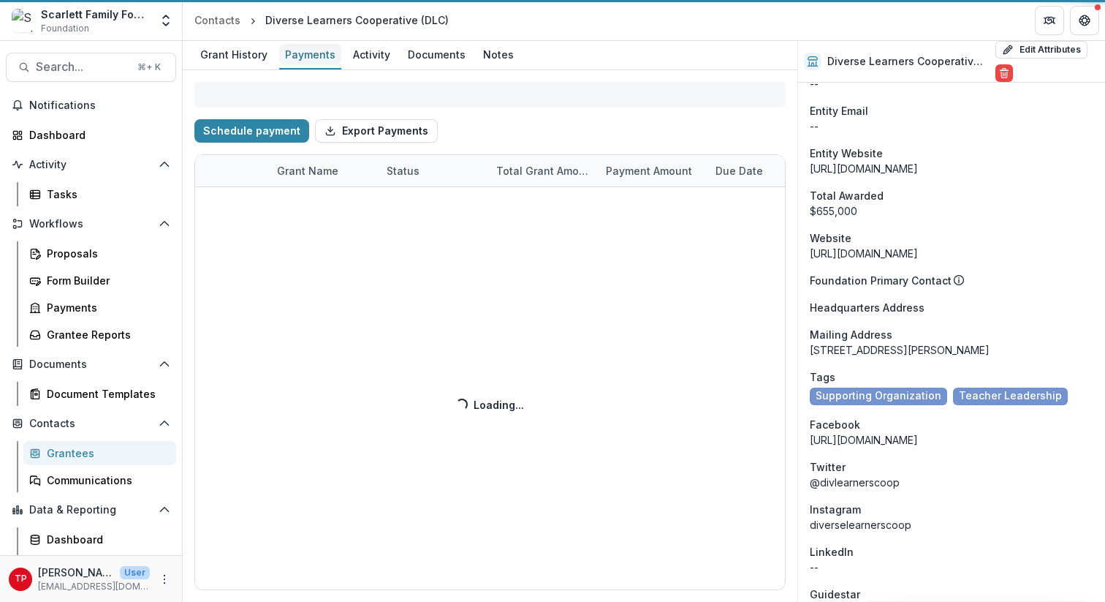
select select "****"
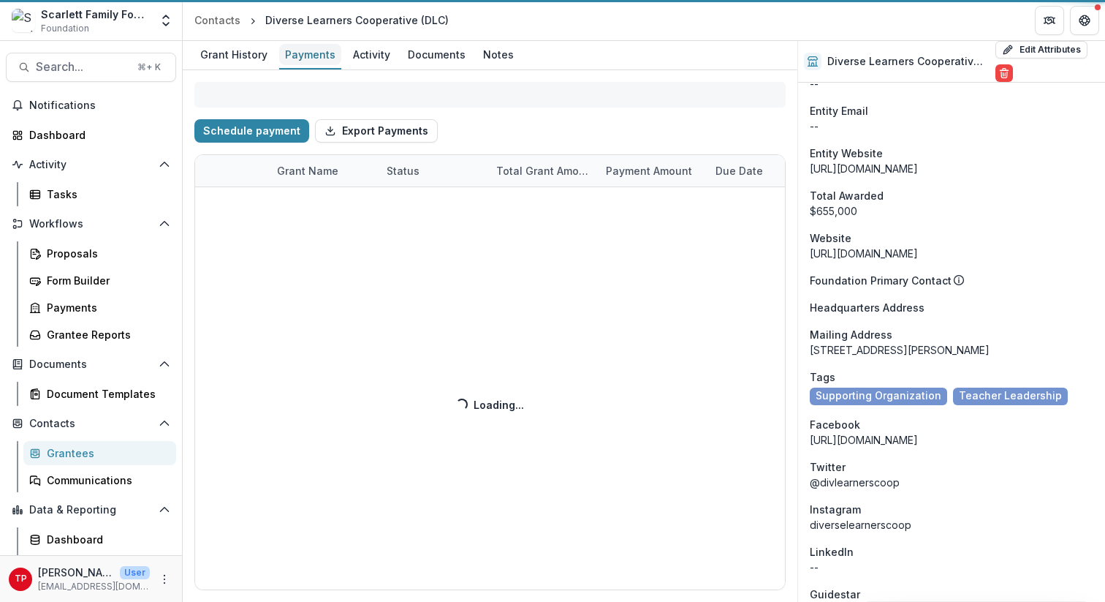
select select "****"
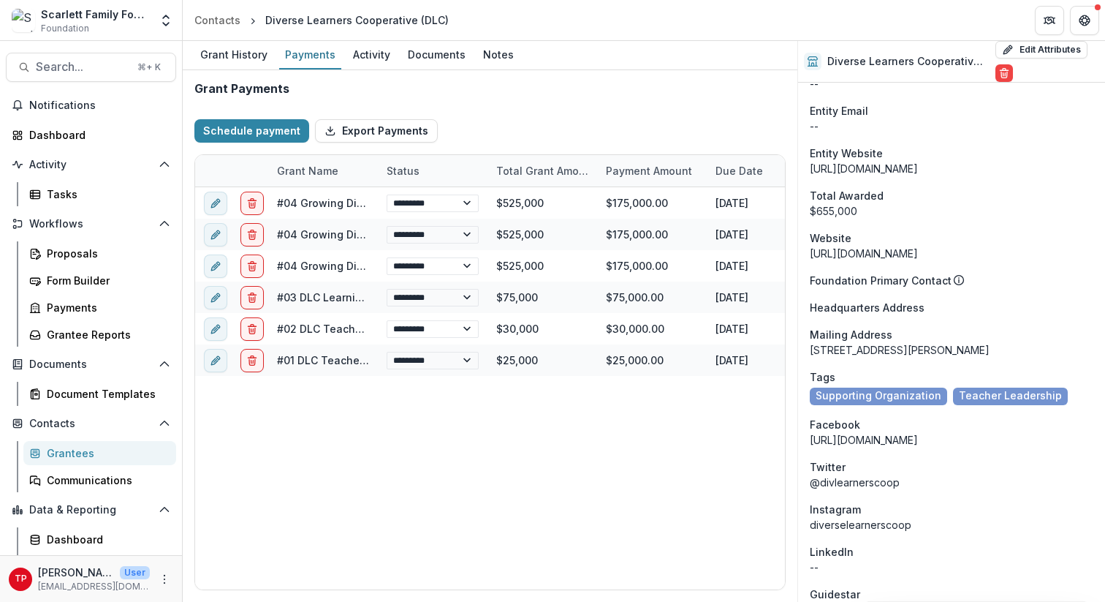
select select "****"
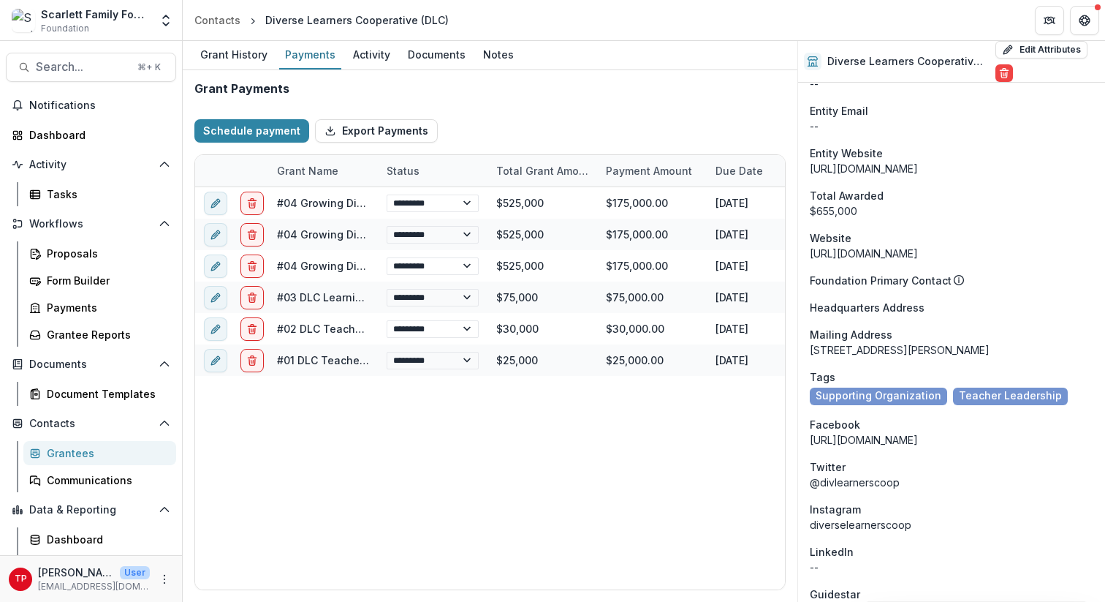
select select "****"
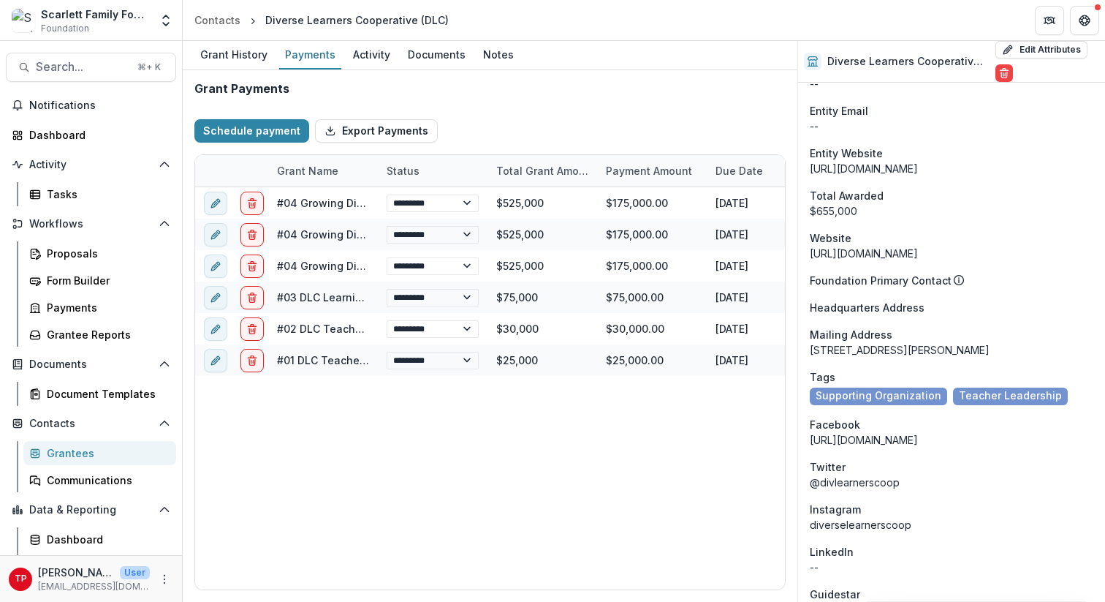
select select "****"
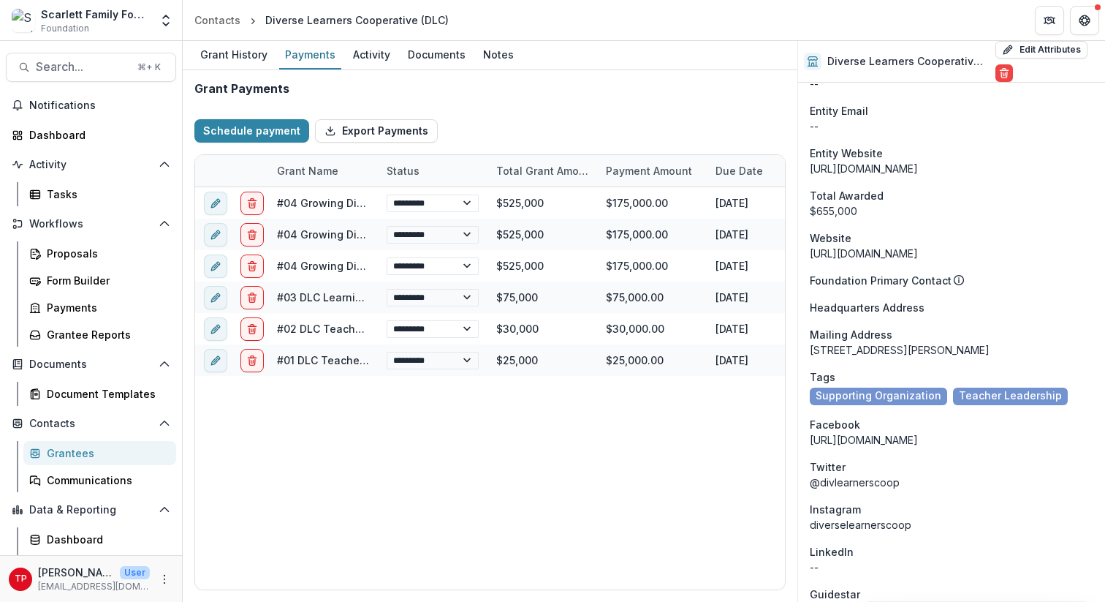
select select "****"
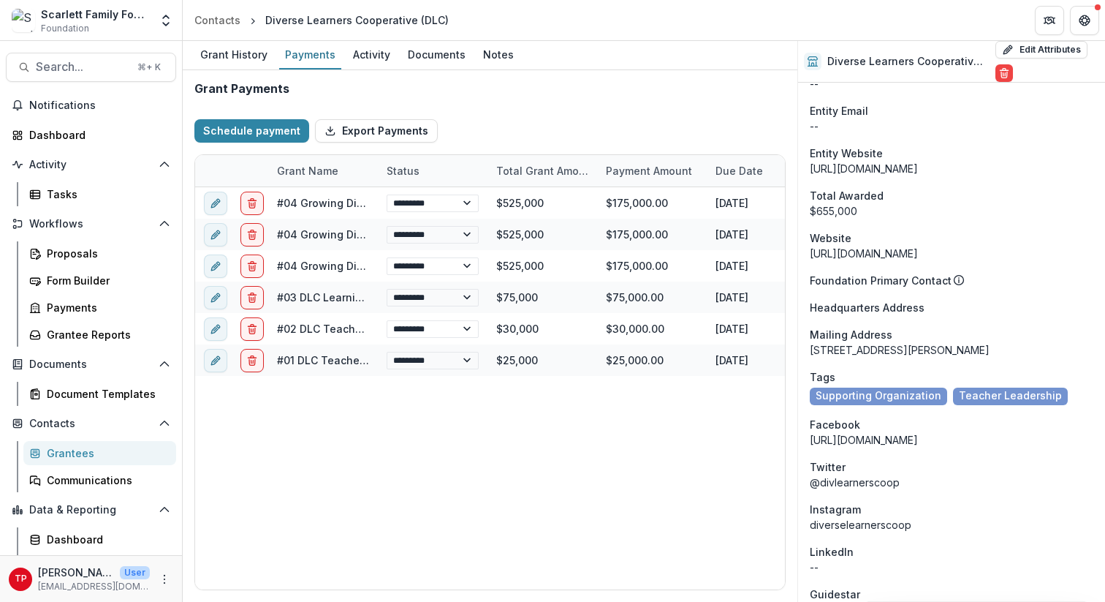
select select "****"
